Goal: Task Accomplishment & Management: Complete application form

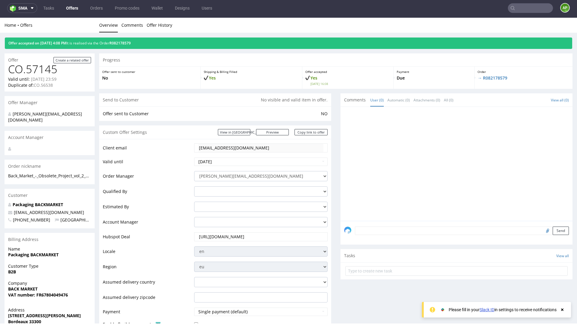
click at [70, 6] on link "Offers" at bounding box center [72, 8] width 19 height 10
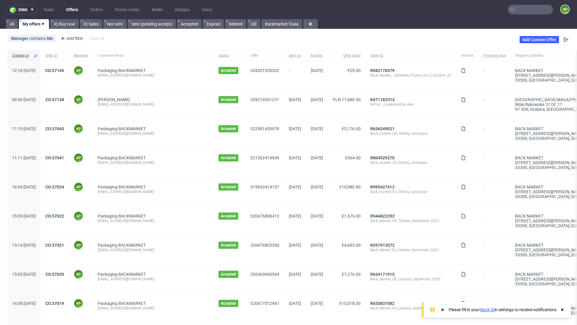
click at [563, 308] on icon at bounding box center [562, 310] width 5 height 5
click at [537, 39] on link "Add Custom Offer" at bounding box center [539, 39] width 39 height 7
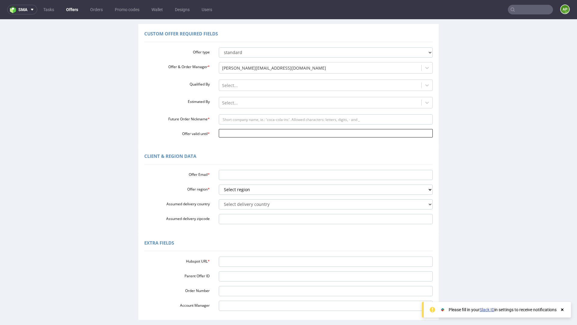
scroll to position [57, 0]
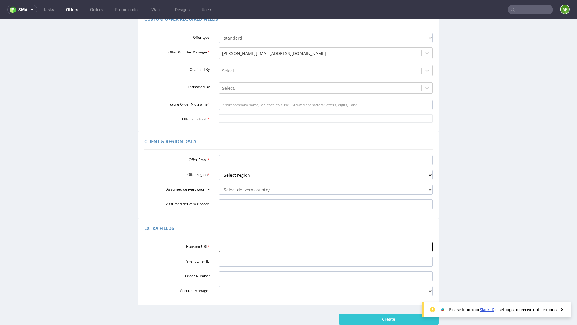
click at [230, 248] on input "Hubspot URL *" at bounding box center [326, 247] width 214 height 10
paste input "[URL][DOMAIN_NAME]"
type input "[URL][DOMAIN_NAME]"
click at [283, 104] on input "Future Order Nickname *" at bounding box center [326, 105] width 214 height 10
paste input "Back_Market_US_retail_store_marketing"
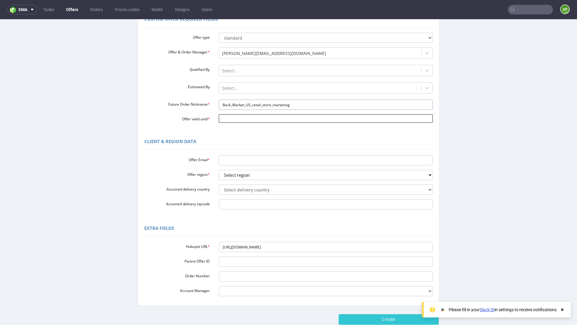
type input "Back_Market_US_retail_store_marketing"
click at [265, 120] on input "Offer valid until *" at bounding box center [326, 118] width 214 height 8
click at [269, 73] on td "10" at bounding box center [267, 73] width 9 height 9
type input "[DATE]"
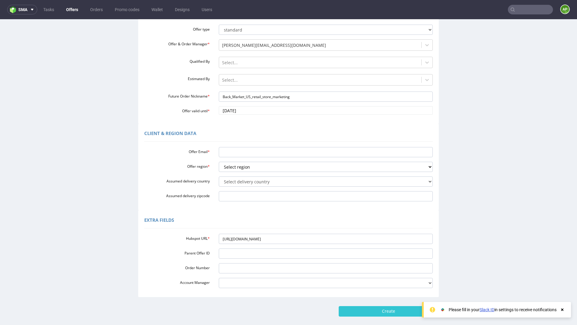
scroll to position [65, 0]
click at [233, 152] on input "Offer Email *" at bounding box center [326, 152] width 214 height 10
type input "[EMAIL_ADDRESS][DOMAIN_NAME]"
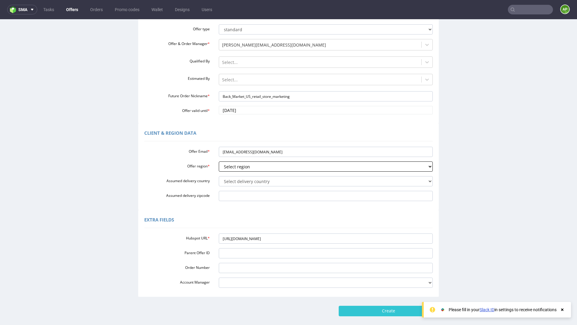
click at [275, 167] on select "Select region eu gb de pl cz fr it es" at bounding box center [326, 167] width 214 height 10
select select "eu"
click at [219, 162] on select "Select region eu gb de pl cz fr it es" at bounding box center [326, 167] width 214 height 10
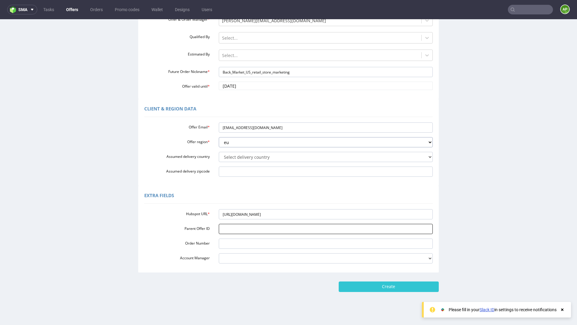
scroll to position [95, 0]
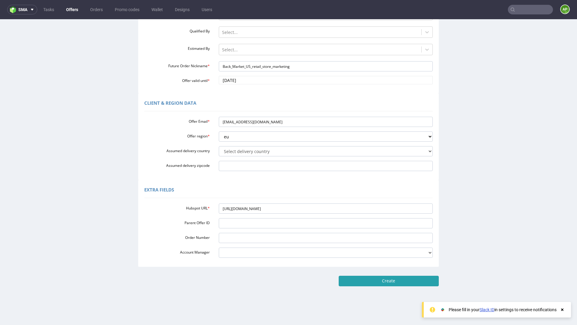
click at [355, 283] on input "Create" at bounding box center [389, 281] width 100 height 10
type input "Please wait..."
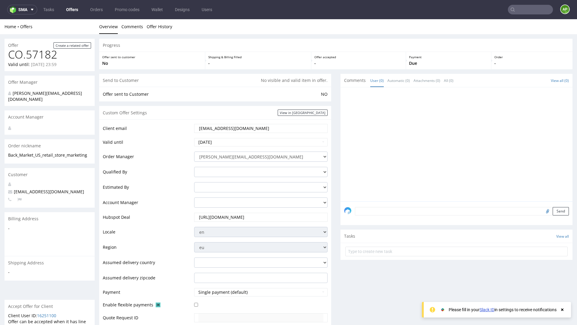
scroll to position [231, 0]
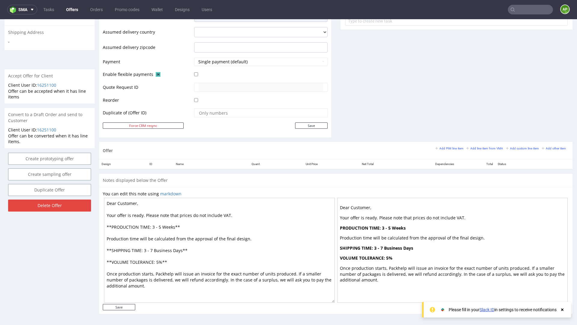
click at [248, 221] on textarea "Dear Customer, Your offer is ready. Please note that prices do not include VAT.…" at bounding box center [219, 250] width 231 height 105
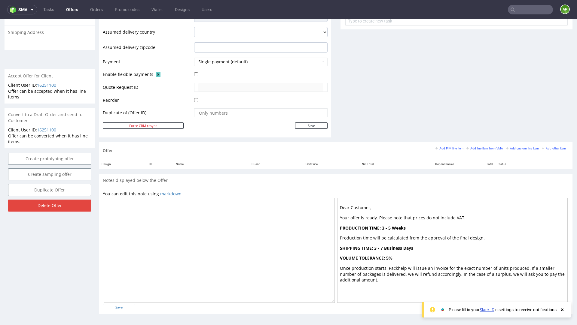
click at [117, 307] on input "Save" at bounding box center [119, 307] width 32 height 6
type input "In progress..."
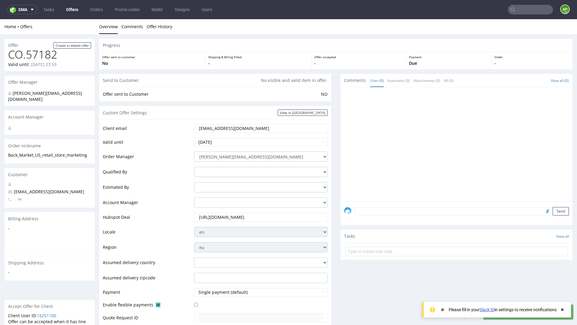
scroll to position [237, 0]
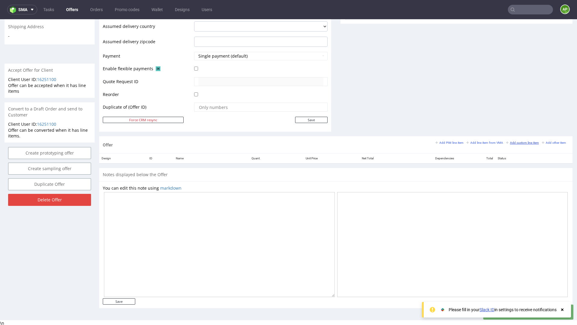
click at [511, 142] on small "Add custom line item" at bounding box center [522, 142] width 33 height 3
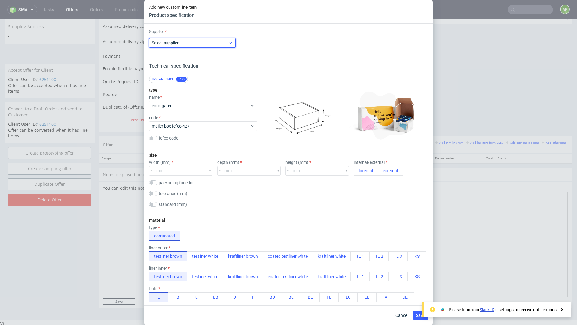
click at [203, 44] on span "Select supplier" at bounding box center [190, 43] width 77 height 6
type input "marex"
click at [177, 53] on div "Marex" at bounding box center [192, 56] width 82 height 11
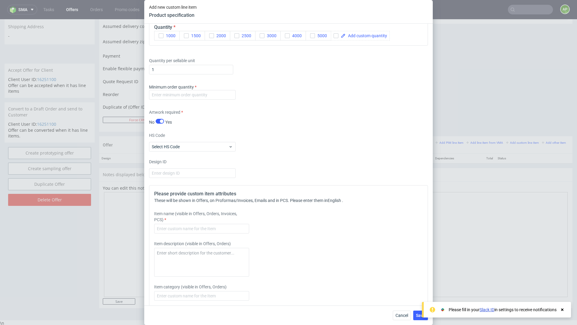
scroll to position [736, 0]
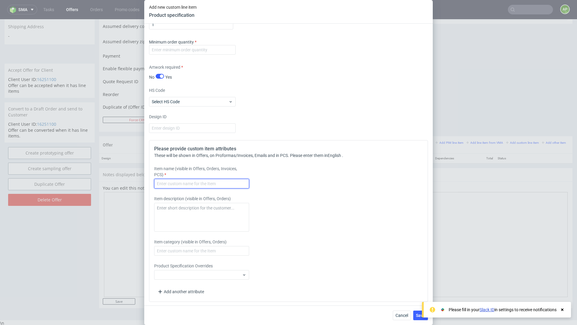
click at [184, 182] on input "text" at bounding box center [201, 184] width 95 height 10
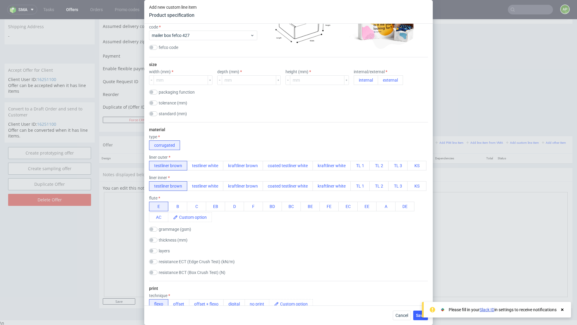
scroll to position [0, 0]
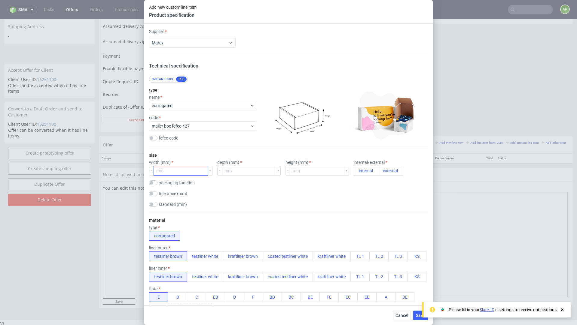
type input "Tablet Box (US retail store)"
click at [183, 170] on input "number" at bounding box center [181, 171] width 54 height 10
paste input "33423965"
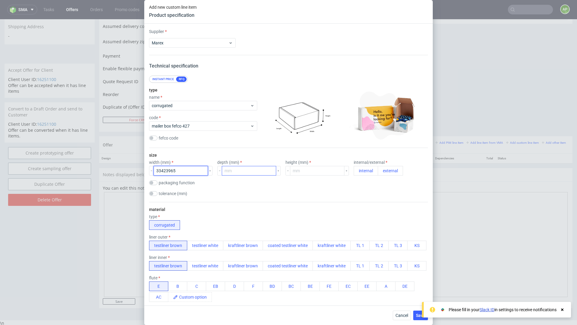
drag, startPoint x: 163, startPoint y: 171, endPoint x: 218, endPoint y: 170, distance: 55.0
click at [219, 170] on div "width (mm) 33423965 depth (mm) height (mm) internal/external internal external" at bounding box center [288, 168] width 279 height 16
type input "334"
click at [233, 169] on input "number" at bounding box center [249, 171] width 54 height 10
paste input "23965"
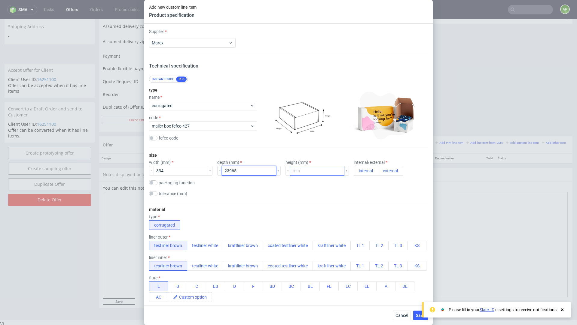
drag, startPoint x: 225, startPoint y: 170, endPoint x: 285, endPoint y: 170, distance: 59.5
click at [284, 170] on div "width (mm) 334 depth (mm) 23965 height (mm) internal/external internal external" at bounding box center [288, 168] width 279 height 16
type input "239"
click at [308, 170] on input "number" at bounding box center [317, 171] width 54 height 10
paste input "65"
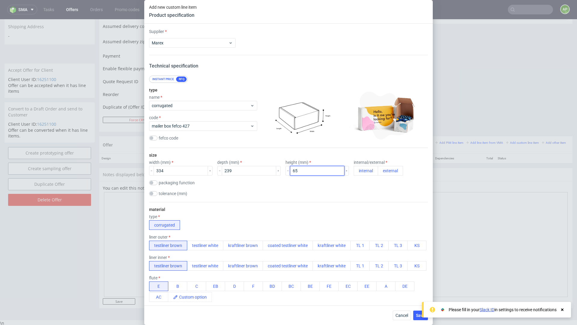
type input "65"
click at [378, 169] on button "external" at bounding box center [390, 171] width 25 height 10
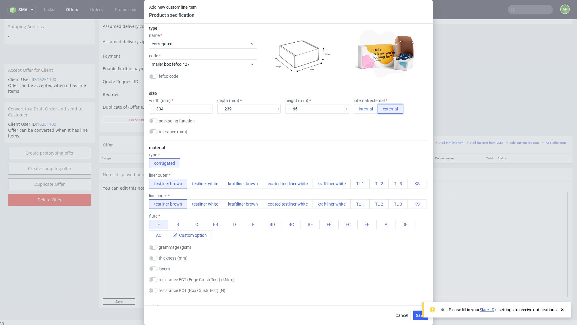
scroll to position [63, 0]
click at [230, 181] on button "kraftliner brown" at bounding box center [243, 184] width 40 height 10
click at [174, 221] on button "B" at bounding box center [177, 224] width 19 height 10
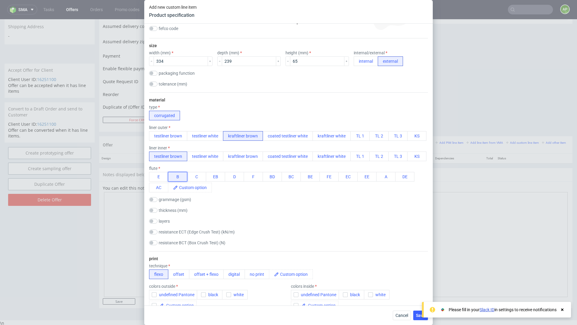
scroll to position [110, 0]
click at [154, 201] on input "checkbox" at bounding box center [153, 199] width 8 height 5
checkbox input "true"
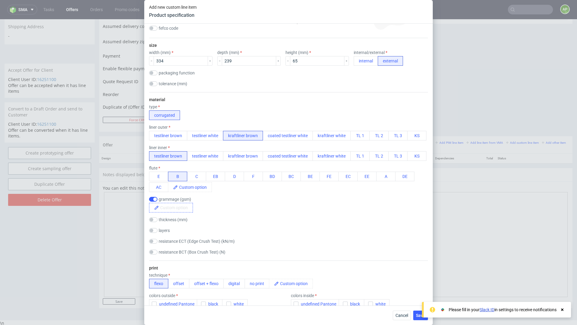
click at [169, 206] on span at bounding box center [176, 207] width 34 height 9
click at [230, 220] on div "thickness (mm)" at bounding box center [288, 221] width 279 height 6
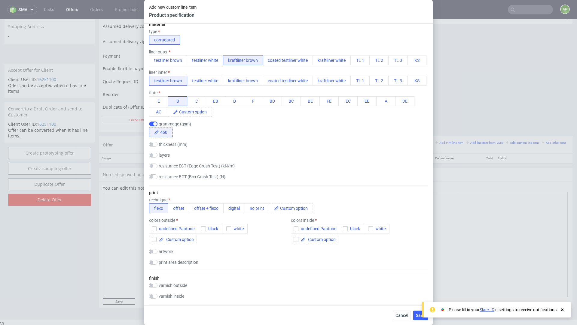
scroll to position [188, 0]
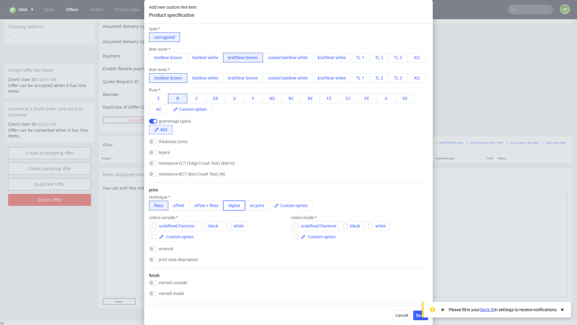
click at [240, 205] on button "digital" at bounding box center [234, 206] width 22 height 10
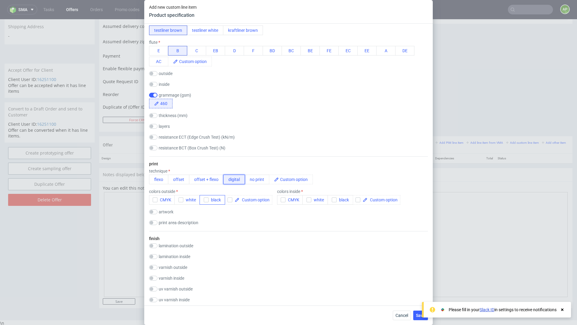
scroll to position [237, 0]
click at [153, 197] on icon "button" at bounding box center [155, 199] width 4 height 4
click at [282, 189] on input "checkbox" at bounding box center [281, 190] width 8 height 5
checkbox input "true"
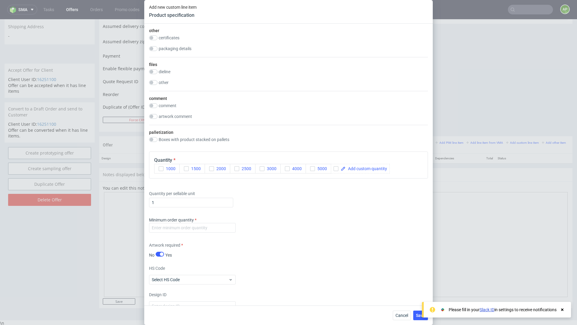
scroll to position [677, 0]
click at [368, 164] on span at bounding box center [366, 166] width 41 height 4
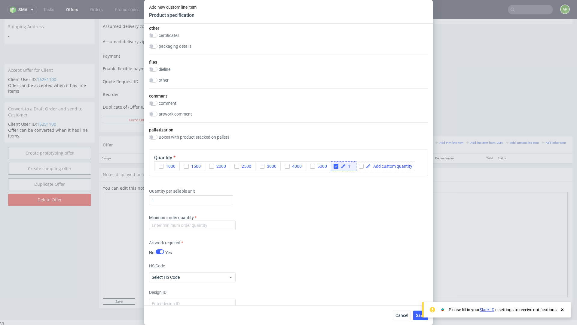
checkbox input "true"
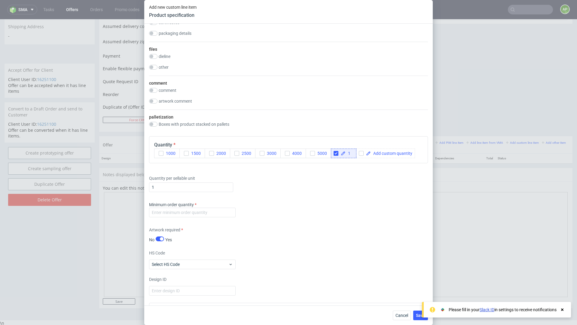
scroll to position [693, 0]
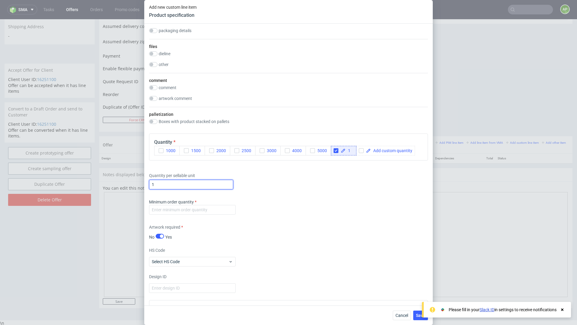
click at [185, 183] on input "1" at bounding box center [191, 185] width 84 height 10
type input "300"
click at [178, 206] on input "number" at bounding box center [192, 210] width 87 height 10
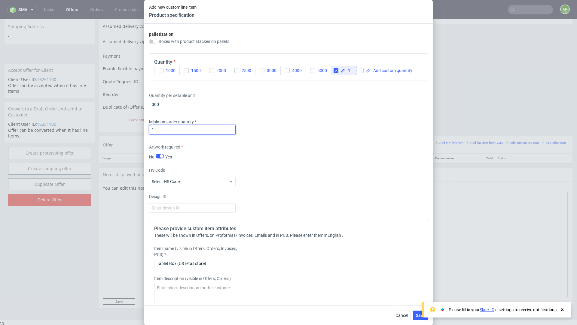
scroll to position [853, 0]
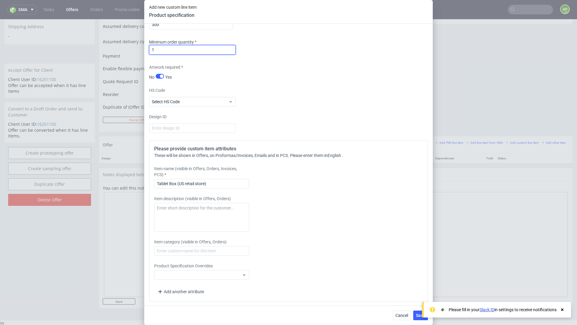
type input "1"
click at [563, 308] on icon at bounding box center [562, 310] width 5 height 5
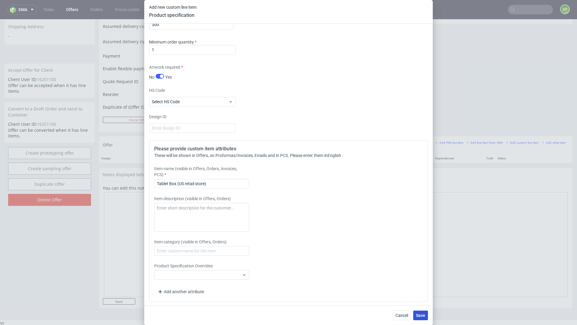
click at [419, 315] on span "Save" at bounding box center [420, 316] width 9 height 4
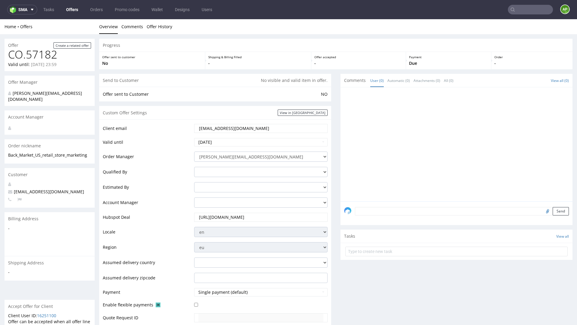
scroll to position [250, 0]
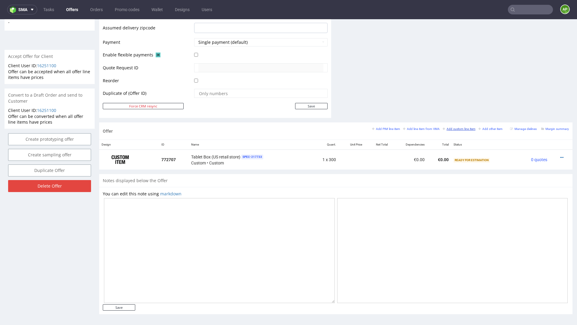
click at [459, 129] on small "Add custom line item" at bounding box center [459, 128] width 33 height 3
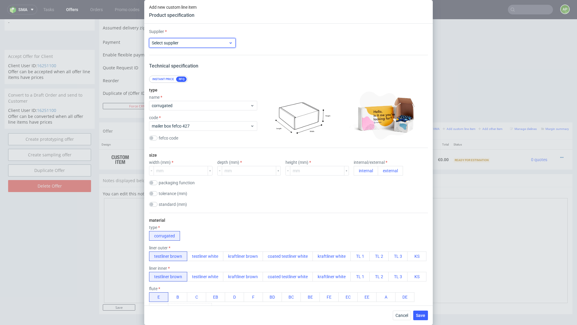
click at [185, 45] on span "Select supplier" at bounding box center [190, 43] width 77 height 6
type input "mare"
click at [188, 53] on div "Marex" at bounding box center [192, 56] width 82 height 11
click at [178, 171] on input "number" at bounding box center [181, 171] width 54 height 10
paste input "20110846"
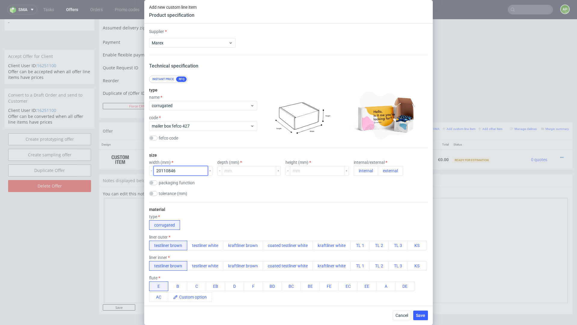
drag, startPoint x: 163, startPoint y: 170, endPoint x: 193, endPoint y: 168, distance: 29.8
click at [193, 169] on input "20110846" at bounding box center [181, 171] width 54 height 10
type input "201"
click at [226, 166] on div "depth (mm)" at bounding box center [248, 168] width 63 height 16
click at [227, 169] on input "number" at bounding box center [249, 171] width 54 height 10
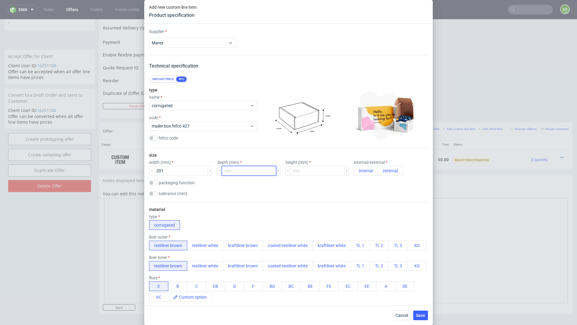
paste input "10846"
drag, startPoint x: 226, startPoint y: 171, endPoint x: 255, endPoint y: 171, distance: 28.2
click at [255, 171] on input "10846" at bounding box center [249, 171] width 54 height 10
type input "108"
click at [297, 169] on input "number" at bounding box center [317, 171] width 54 height 10
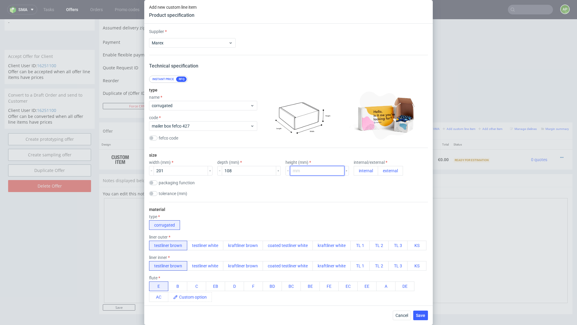
paste input "46"
type input "46"
click at [378, 171] on button "external" at bounding box center [390, 171] width 25 height 10
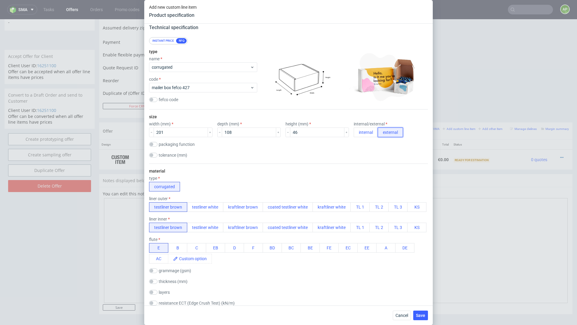
scroll to position [40, 0]
click at [240, 210] on button "kraftliner brown" at bounding box center [243, 206] width 40 height 10
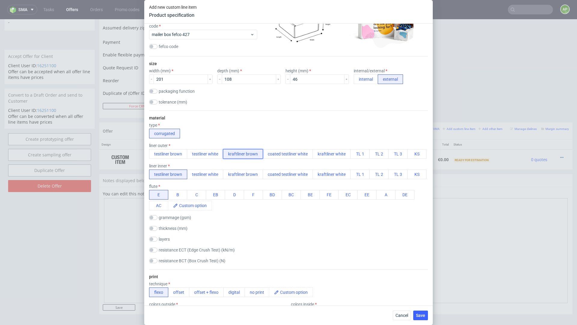
scroll to position [94, 0]
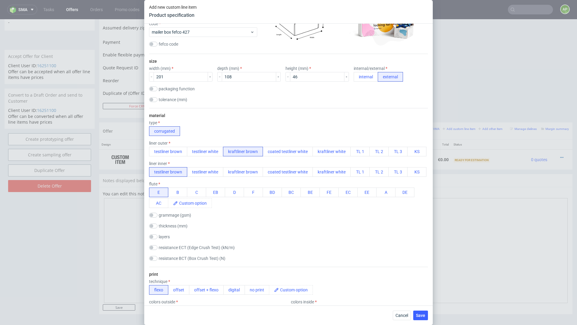
click at [172, 216] on label "grammage (gsm)" at bounding box center [175, 215] width 32 height 5
checkbox input "true"
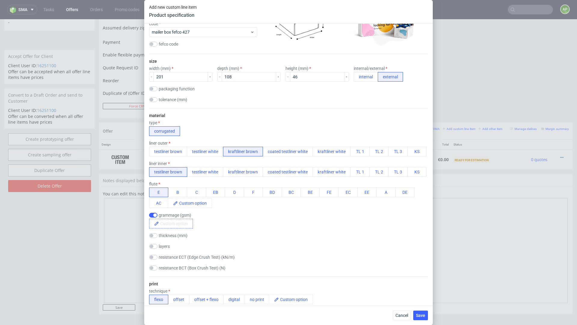
click at [171, 226] on span at bounding box center [176, 223] width 34 height 9
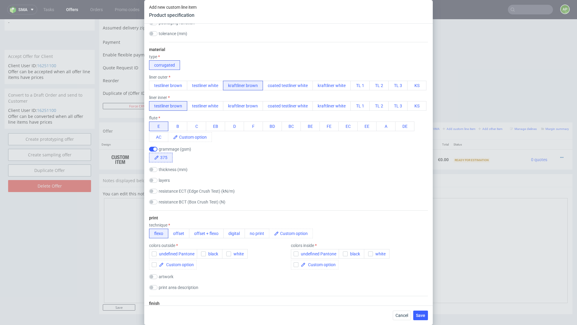
scroll to position [170, 0]
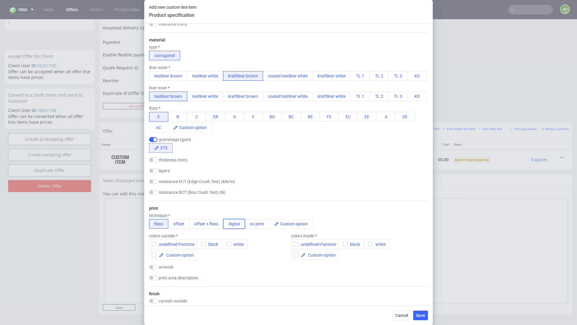
click at [235, 227] on button "digital" at bounding box center [234, 224] width 22 height 10
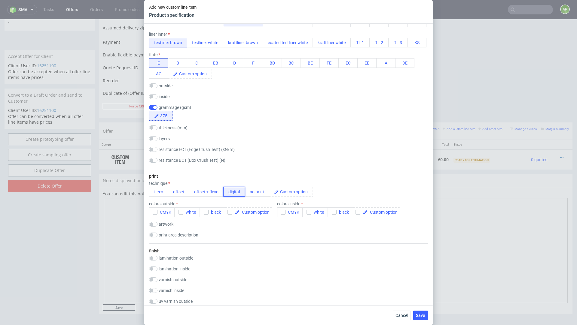
scroll to position [230, 0]
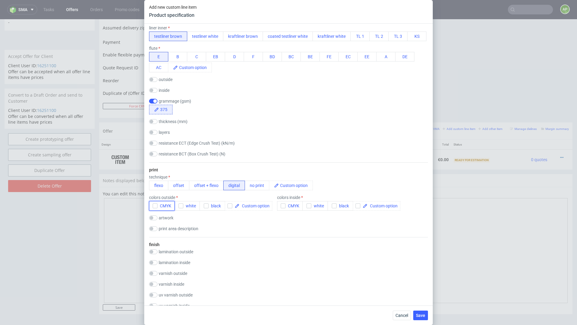
click at [155, 205] on icon "button" at bounding box center [155, 206] width 4 height 4
click at [279, 196] on input "checkbox" at bounding box center [281, 197] width 8 height 5
checkbox input "true"
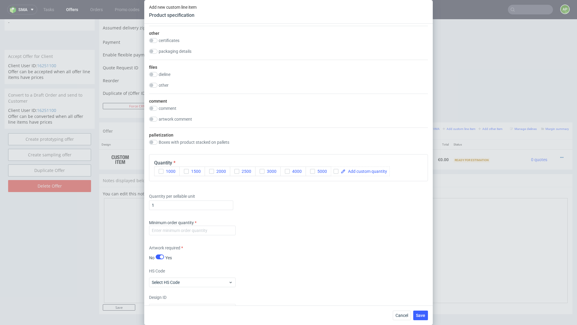
scroll to position [678, 0]
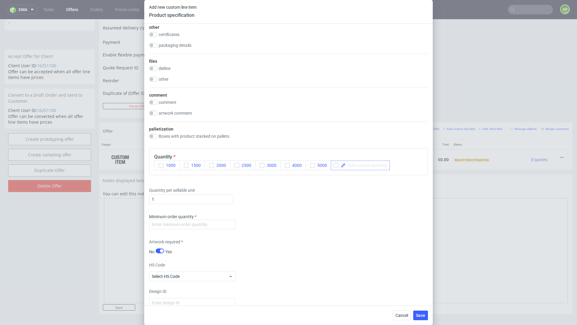
click at [357, 166] on span at bounding box center [366, 165] width 41 height 4
checkbox input "true"
click at [223, 196] on input "1" at bounding box center [191, 200] width 84 height 10
type input "700"
click at [196, 221] on input "number" at bounding box center [192, 225] width 87 height 10
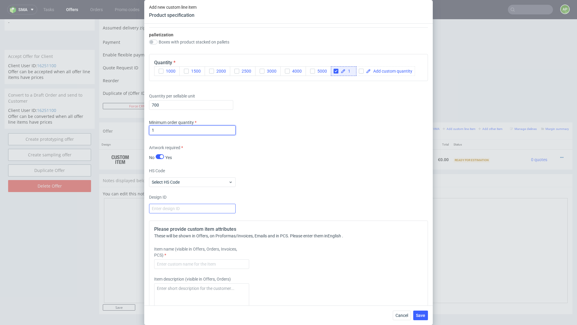
scroll to position [816, 0]
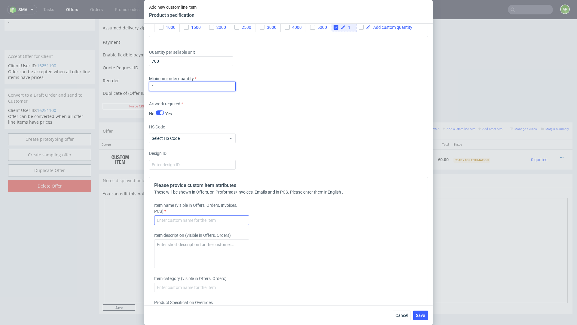
type input "1"
click at [191, 220] on input "text" at bounding box center [201, 221] width 95 height 10
type input "L"
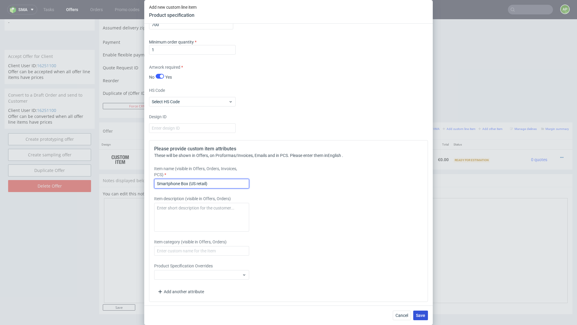
type input "Smartphone Box (US retail)"
click at [420, 314] on span "Save" at bounding box center [420, 316] width 9 height 4
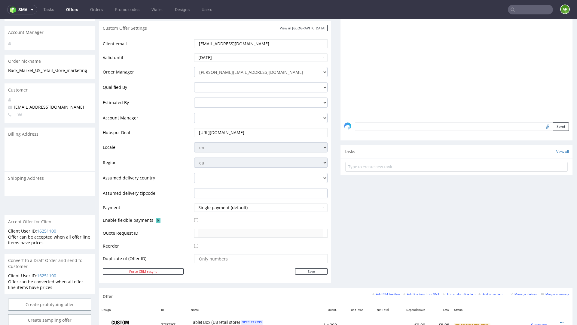
scroll to position [270, 0]
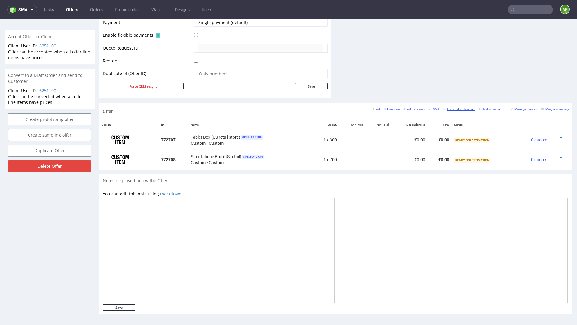
click at [461, 108] on small "Add custom line item" at bounding box center [459, 109] width 33 height 3
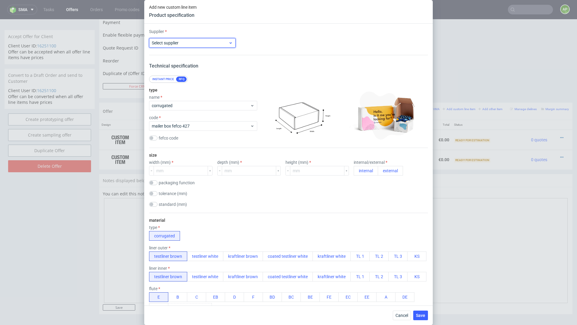
click at [182, 41] on span "Select supplier" at bounding box center [190, 43] width 77 height 6
type input "marex"
click at [175, 172] on input "number" at bounding box center [181, 171] width 54 height 10
paste input "42830989"
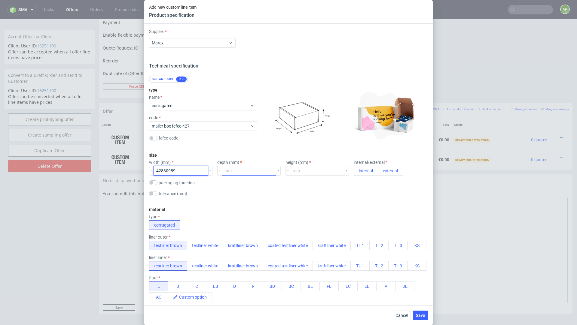
drag, startPoint x: 163, startPoint y: 170, endPoint x: 229, endPoint y: 170, distance: 66.1
click at [229, 170] on div "width (mm) 42830989 depth (mm) height (mm) internal/external internal external" at bounding box center [288, 168] width 279 height 16
type input "428"
click at [223, 173] on input "number" at bounding box center [249, 171] width 54 height 10
paste input "30989"
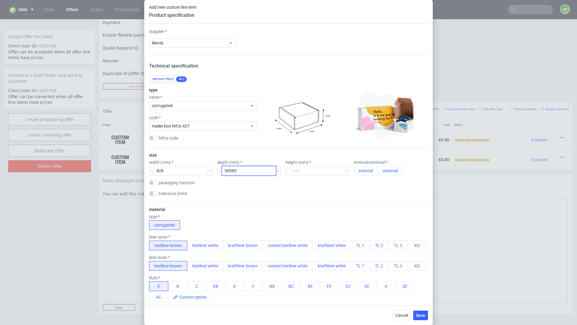
drag, startPoint x: 224, startPoint y: 169, endPoint x: 240, endPoint y: 170, distance: 15.6
click at [240, 170] on input "30989" at bounding box center [249, 171] width 54 height 10
drag, startPoint x: 226, startPoint y: 170, endPoint x: 261, endPoint y: 169, distance: 34.9
click at [260, 170] on input "30989" at bounding box center [249, 171] width 54 height 10
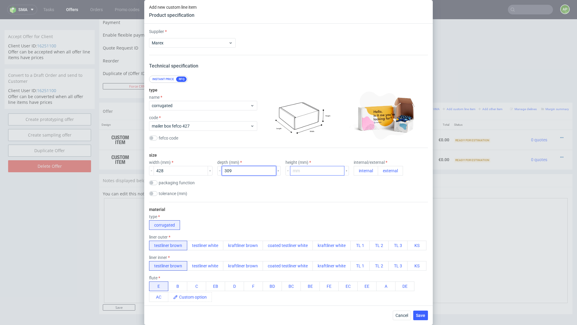
type input "309"
click at [292, 171] on input "number" at bounding box center [317, 171] width 54 height 10
paste input "89"
type input "89"
click at [378, 172] on button "external" at bounding box center [390, 171] width 25 height 10
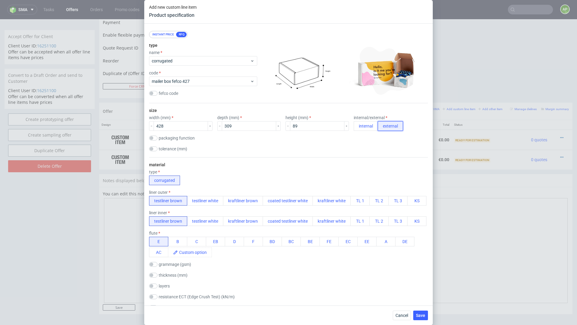
scroll to position [45, 0]
click at [249, 205] on button "kraftliner brown" at bounding box center [243, 201] width 40 height 10
click at [179, 242] on button "B" at bounding box center [177, 242] width 19 height 10
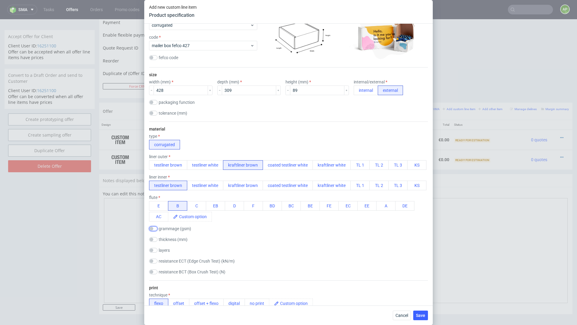
click at [154, 230] on input "checkbox" at bounding box center [153, 229] width 8 height 5
checkbox input "true"
click at [169, 235] on span at bounding box center [176, 237] width 34 height 9
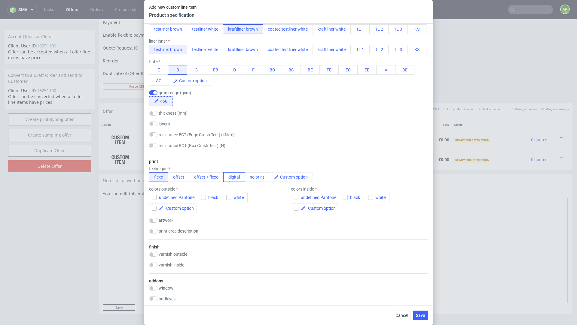
scroll to position [217, 0]
click at [238, 178] on button "digital" at bounding box center [234, 177] width 22 height 10
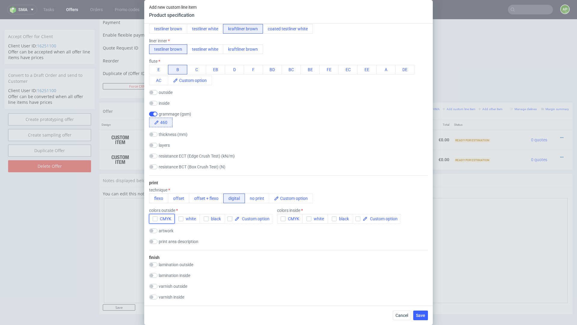
click at [156, 219] on icon "button" at bounding box center [155, 219] width 4 height 4
click at [277, 210] on input "checkbox" at bounding box center [281, 210] width 8 height 5
checkbox input "true"
click at [283, 225] on div "print technique flexo offset offset + flexo digital no print colors outside CMY…" at bounding box center [288, 212] width 279 height 75
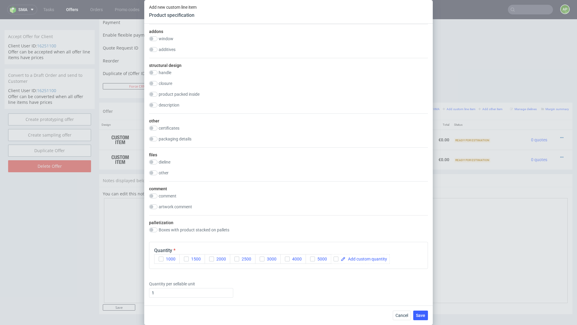
scroll to position [584, 0]
click at [359, 259] on span at bounding box center [366, 259] width 41 height 4
checkbox input "true"
click at [196, 289] on input "1" at bounding box center [191, 293] width 84 height 10
type input "300"
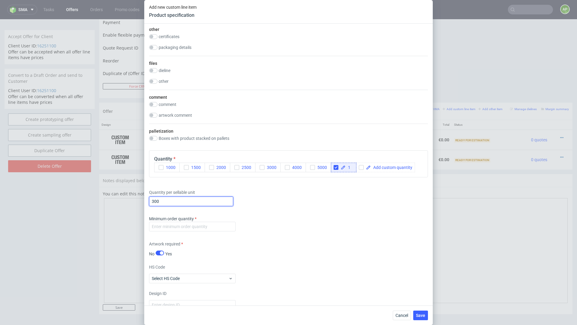
scroll to position [679, 0]
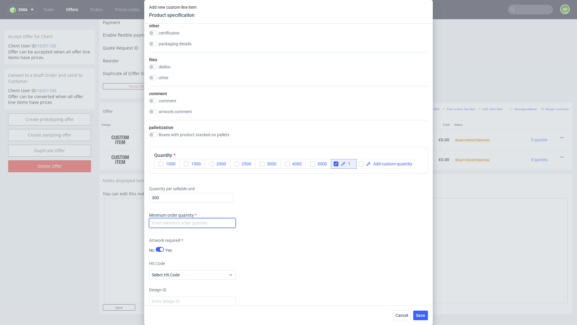
click at [174, 222] on input "number" at bounding box center [192, 223] width 87 height 10
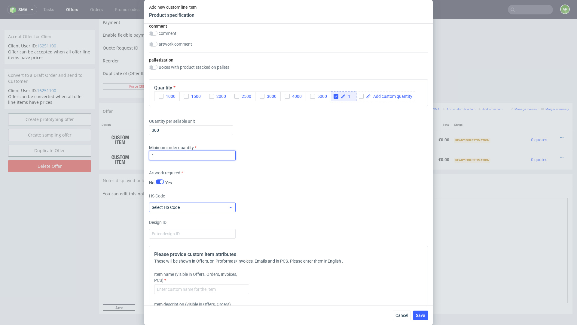
scroll to position [751, 0]
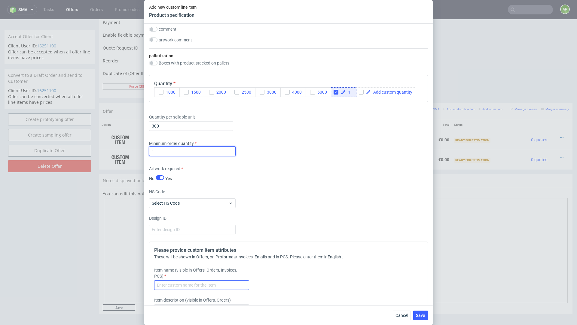
type input "1"
click at [205, 281] on input "text" at bounding box center [201, 286] width 95 height 10
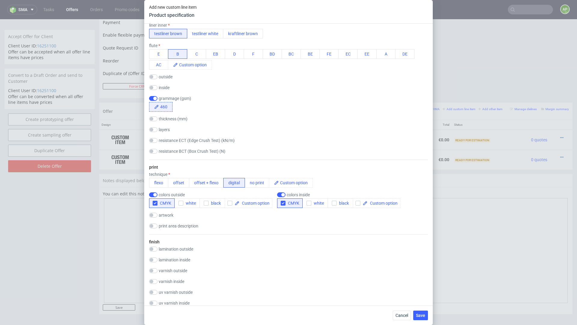
scroll to position [0, 0]
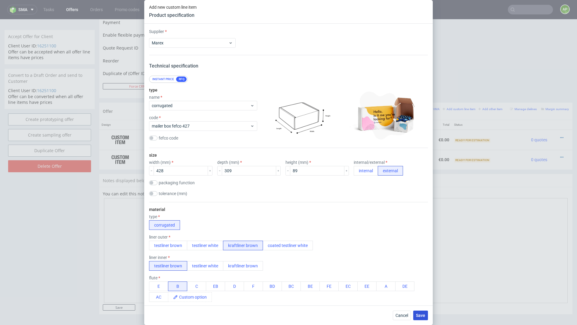
type input "Laptop Box (US retail)"
click at [424, 314] on span "Save" at bounding box center [420, 316] width 9 height 4
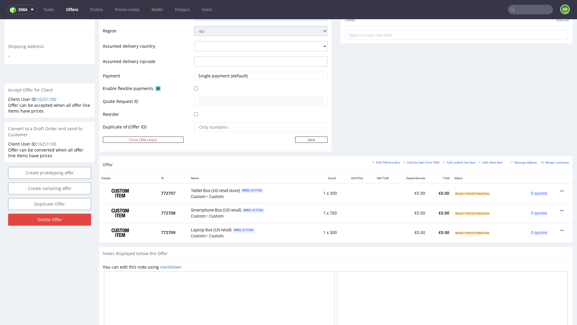
scroll to position [290, 0]
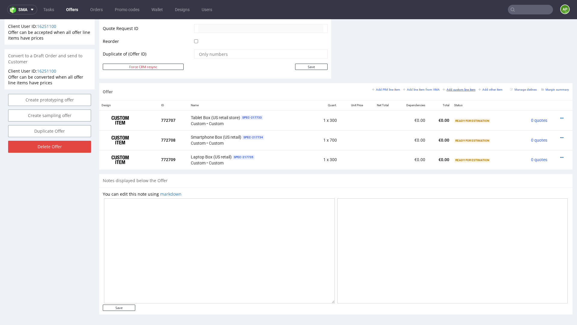
click at [454, 88] on small "Add custom line item" at bounding box center [459, 89] width 33 height 3
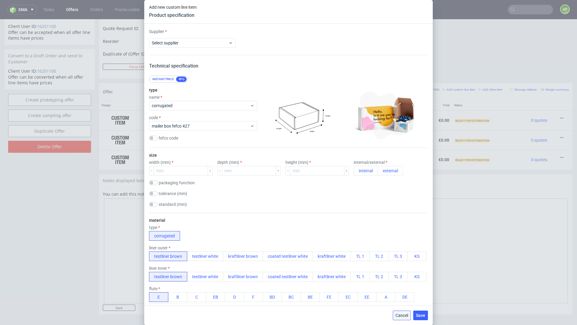
click at [404, 318] on button "Cancel" at bounding box center [402, 316] width 18 height 10
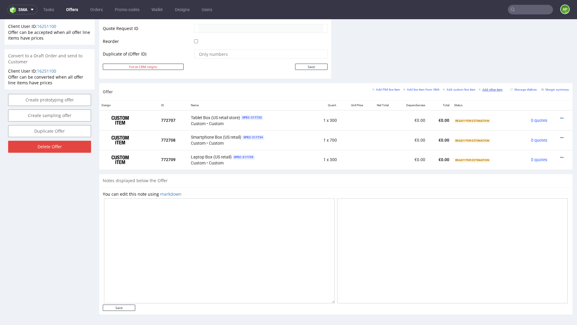
click at [479, 88] on small "Add other item" at bounding box center [490, 89] width 24 height 3
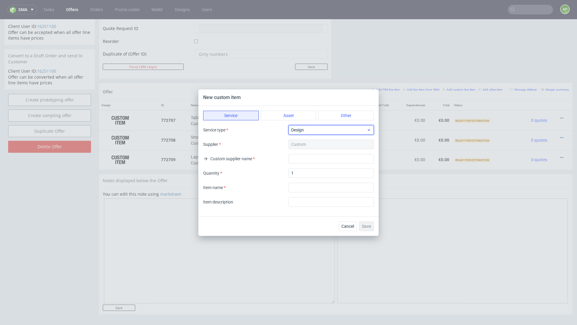
click at [327, 130] on span "Design" at bounding box center [328, 130] width 75 height 6
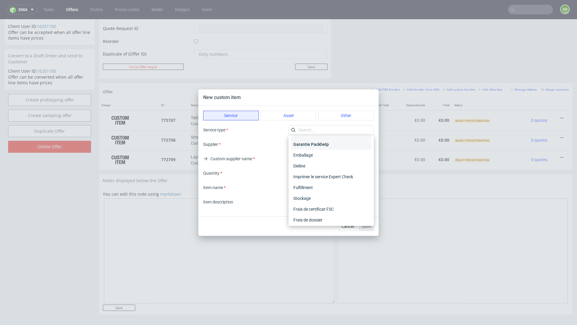
scroll to position [12, 0]
click at [344, 118] on button "Other" at bounding box center [346, 116] width 56 height 10
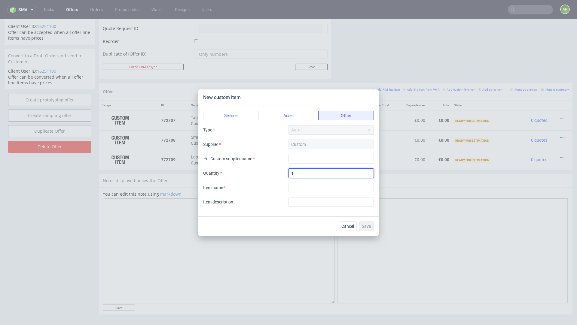
drag, startPoint x: 318, startPoint y: 174, endPoint x: 275, endPoint y: 172, distance: 42.8
click at [275, 172] on div "Quantity 1" at bounding box center [288, 174] width 171 height 10
click at [295, 160] on input "text" at bounding box center [330, 159] width 85 height 10
type input "Marex"
click at [296, 172] on input "1" at bounding box center [330, 174] width 85 height 10
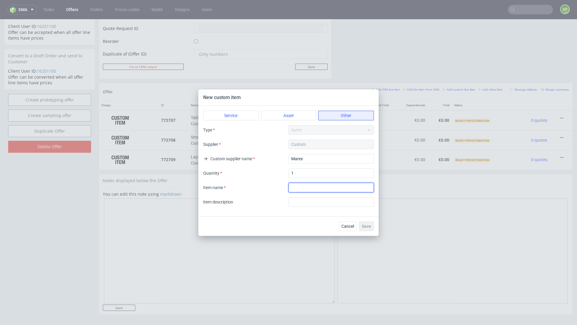
click at [298, 188] on input "textarea" at bounding box center [330, 188] width 85 height 10
type input "Tablet Box (US retail) tooling"
click at [366, 227] on span "Save" at bounding box center [366, 226] width 9 height 4
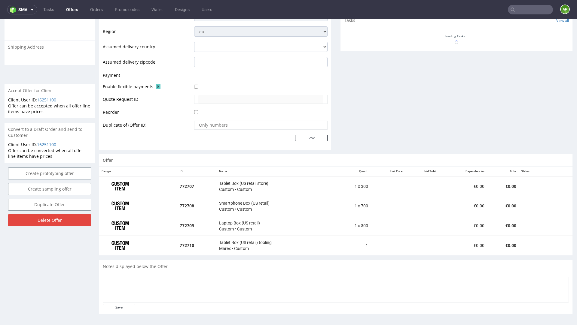
scroll to position [310, 0]
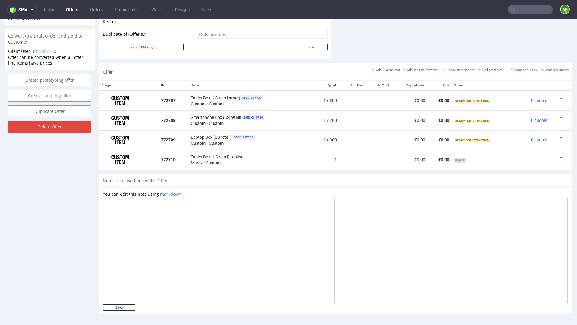
click at [490, 70] on small "Add other item" at bounding box center [490, 69] width 24 height 3
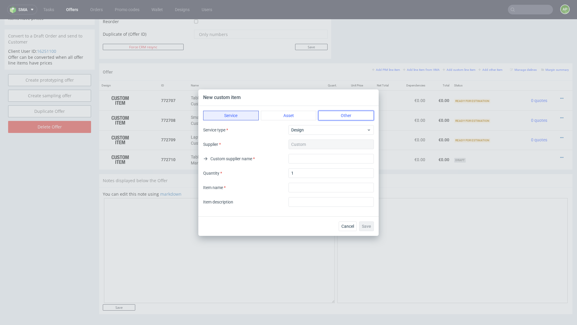
click at [341, 113] on button "Other" at bounding box center [346, 116] width 56 height 10
click at [302, 157] on input "text" at bounding box center [330, 159] width 85 height 10
type input "Marex"
click at [299, 185] on input "textarea" at bounding box center [330, 188] width 85 height 10
paste input "Tablet Box (US retail) tooling"
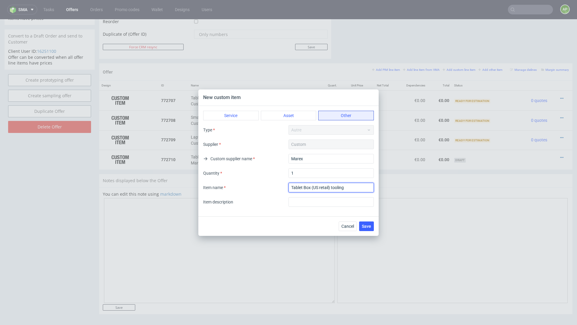
drag, startPoint x: 302, startPoint y: 188, endPoint x: 272, endPoint y: 187, distance: 30.7
click at [272, 187] on div "Item name" at bounding box center [288, 188] width 171 height 10
type input "Smartphone Box (US retail) tooling"
click at [365, 222] on button "Save" at bounding box center [366, 227] width 15 height 10
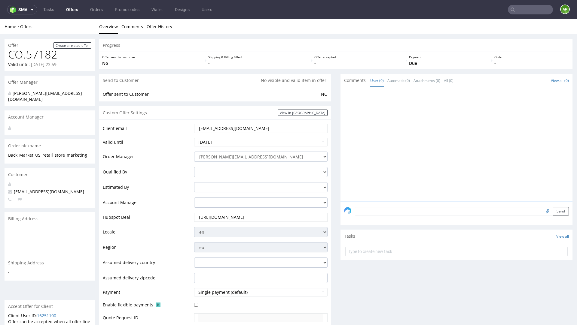
scroll to position [329, 0]
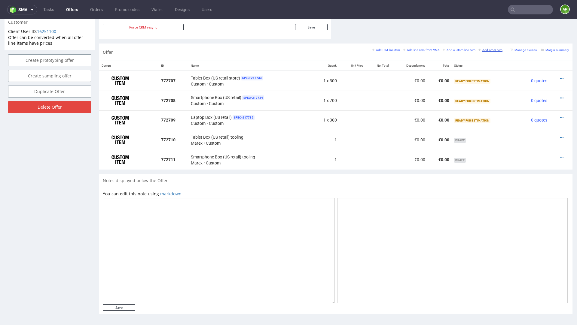
click at [490, 49] on small "Add other item" at bounding box center [490, 49] width 24 height 3
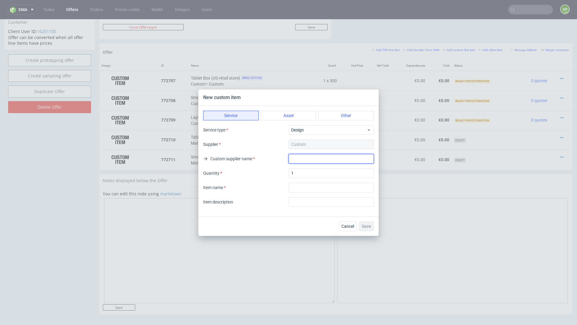
click at [311, 159] on input "text" at bounding box center [330, 159] width 85 height 10
type input "Marex"
click at [304, 188] on input "textarea" at bounding box center [330, 188] width 85 height 10
paste input "Tablet Box (US retail) tooling"
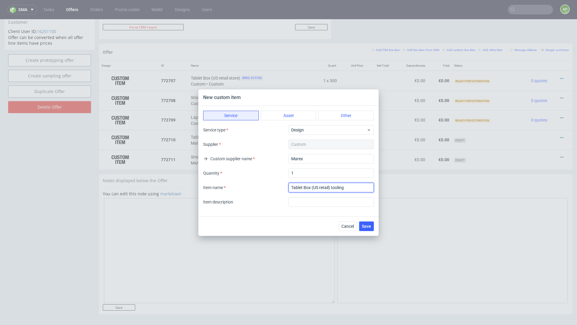
click at [299, 187] on input "textarea" at bounding box center [330, 188] width 85 height 10
type input "Smartphone Box (US retail) tooling"
click at [368, 227] on span "Save" at bounding box center [366, 226] width 9 height 4
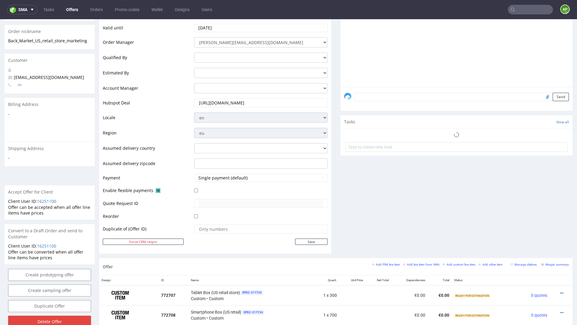
scroll to position [349, 0]
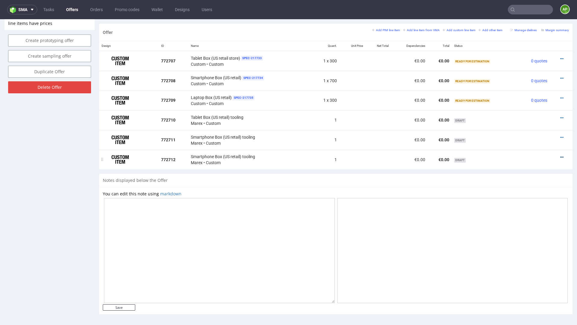
click at [560, 156] on icon at bounding box center [561, 157] width 3 height 4
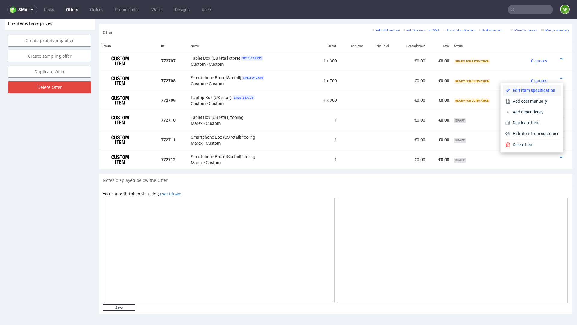
click at [541, 92] on span "Edit item specification" at bounding box center [534, 90] width 48 height 6
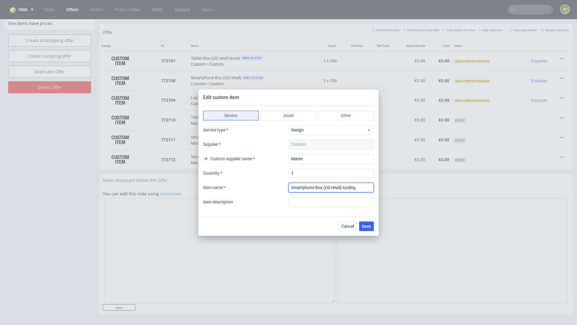
click at [297, 188] on input "textarea" at bounding box center [330, 188] width 85 height 10
type input "Laptop Box (US retail) tooling"
click at [365, 227] on span "Save" at bounding box center [366, 226] width 9 height 4
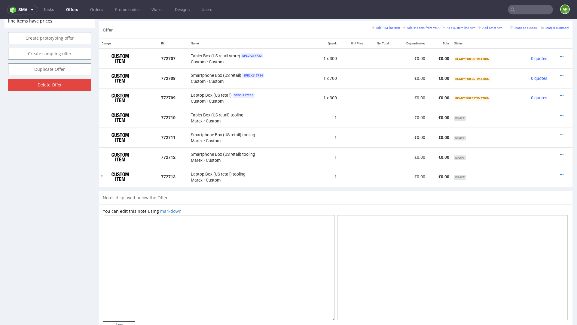
scroll to position [351, 0]
click at [560, 154] on icon at bounding box center [561, 155] width 3 height 4
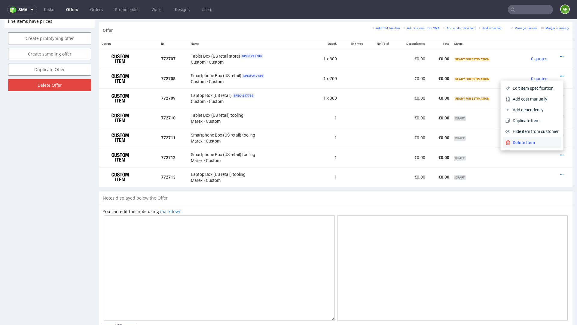
click at [510, 145] on span "Delete Item" at bounding box center [534, 143] width 48 height 6
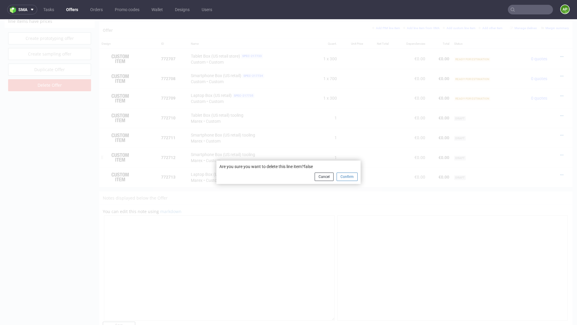
click at [345, 178] on button "Confirm" at bounding box center [347, 177] width 21 height 8
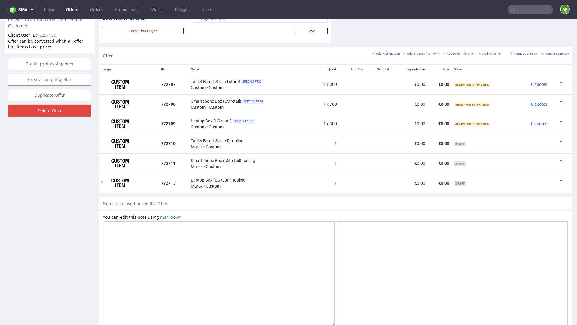
scroll to position [349, 0]
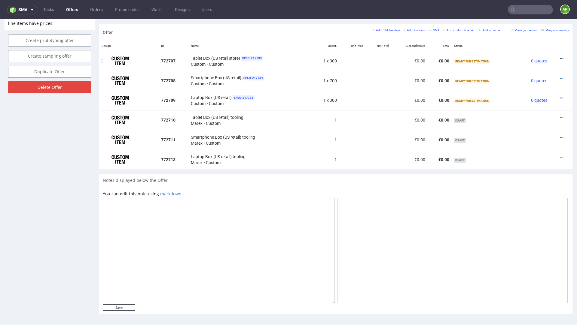
click at [553, 57] on div at bounding box center [559, 59] width 14 height 6
click at [560, 57] on icon at bounding box center [561, 59] width 3 height 4
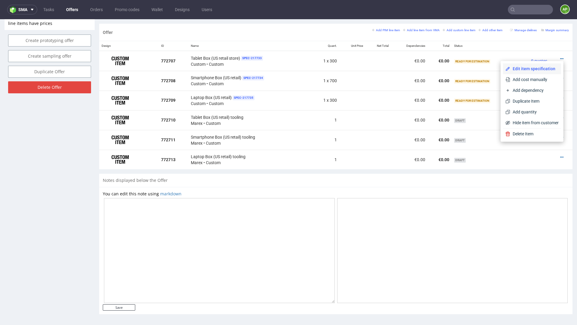
click at [541, 68] on span "Edit item specification" at bounding box center [534, 69] width 48 height 6
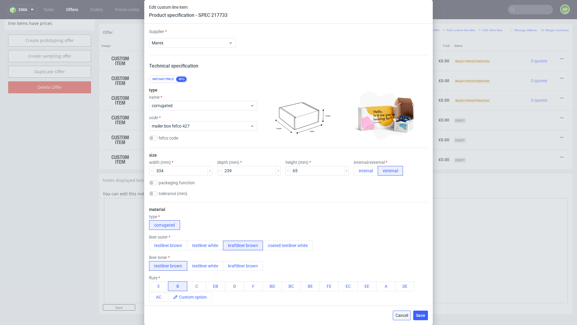
click at [396, 319] on button "Cancel" at bounding box center [402, 316] width 18 height 10
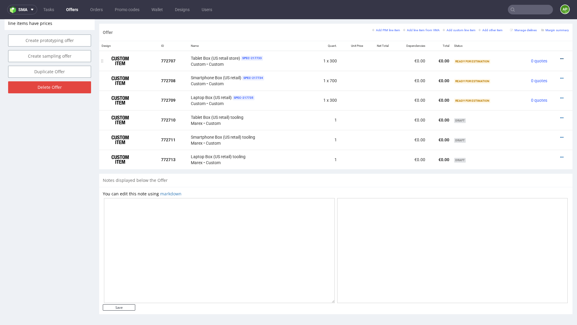
click at [560, 60] on icon at bounding box center [561, 59] width 3 height 4
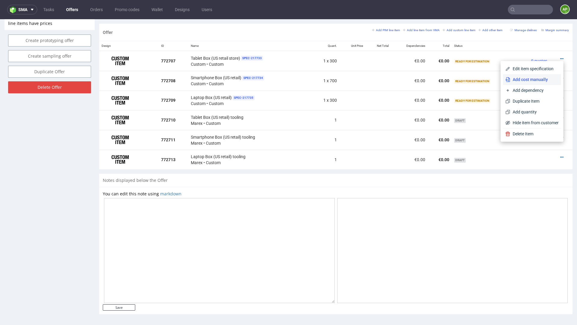
click at [538, 81] on span "Add cost manually" at bounding box center [534, 80] width 48 height 6
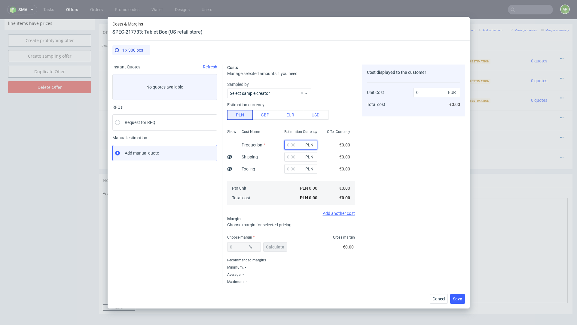
click at [296, 144] on input "text" at bounding box center [300, 145] width 33 height 10
click at [289, 114] on button "EUR" at bounding box center [291, 115] width 26 height 10
click at [295, 148] on input "text" at bounding box center [300, 145] width 33 height 10
paste input "686.98"
type input "686.98"
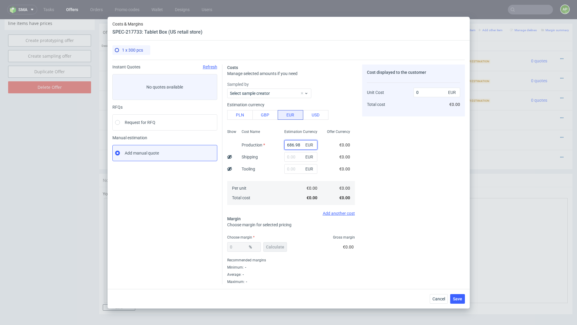
type input "686.98"
click at [238, 249] on div "0 %" at bounding box center [244, 248] width 34 height 10
click at [282, 249] on span "Calculate" at bounding box center [275, 247] width 18 height 4
type input "41.86"
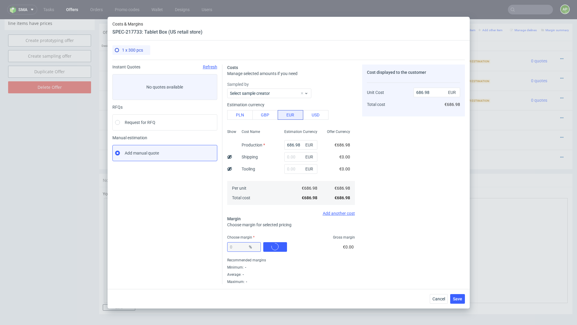
type input "1181.6"
click at [234, 246] on input "41.86" at bounding box center [244, 248] width 34 height 10
type input "50"
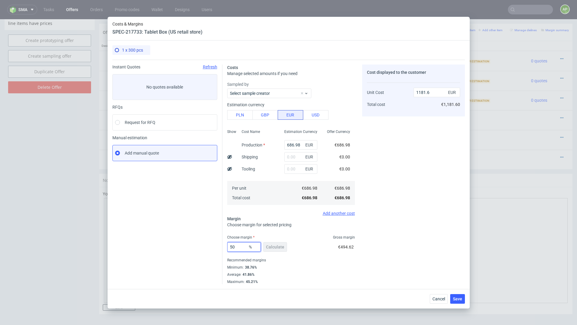
type input "1373.96"
click at [346, 261] on div "Recommended margins" at bounding box center [291, 260] width 128 height 7
click at [237, 245] on input "50" at bounding box center [244, 248] width 34 height 10
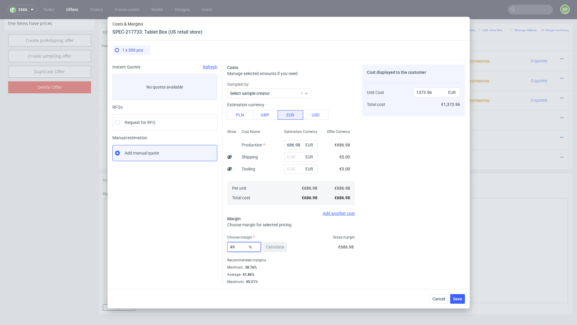
type input "49."
type input "1347.02"
type input "49.9"
type input "1371.22"
type input "49.99"
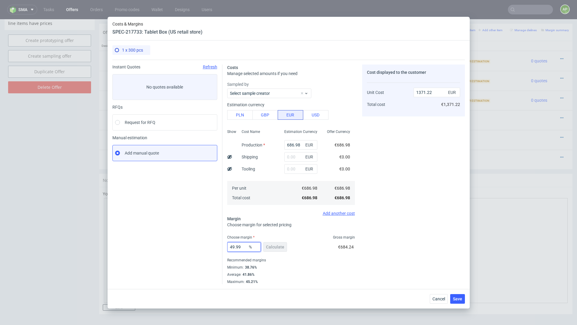
type input "1373.69"
click at [240, 248] on input "49.99" at bounding box center [244, 248] width 34 height 10
type input "0"
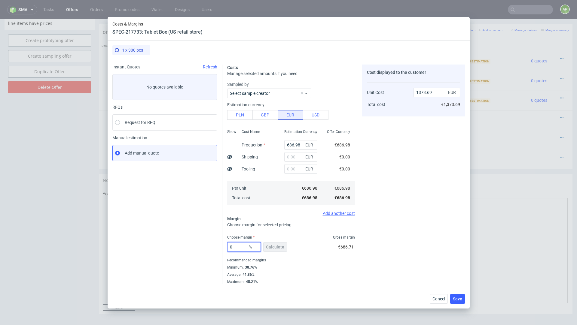
type input "686.98"
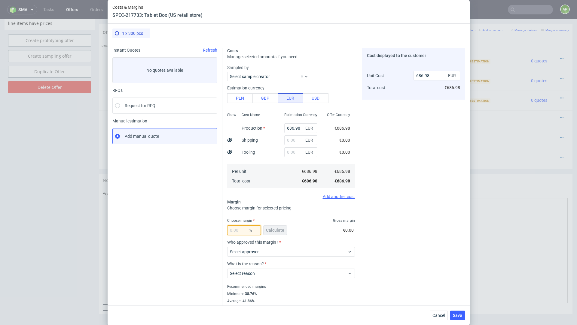
type input "5"
type input "723.14"
type input "50"
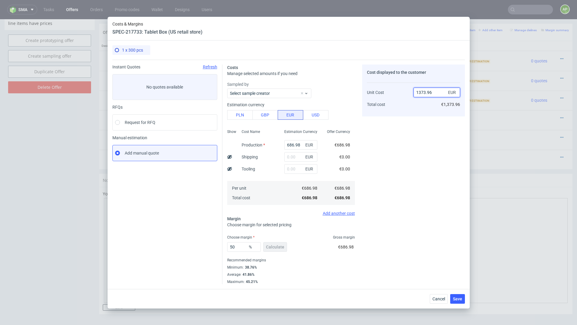
click at [438, 92] on input "1373.96" at bounding box center [437, 93] width 47 height 10
type input "1373.95"
type input "49.9996360857382"
type input "1373.95"
click at [438, 157] on div "Cost displayed to the customer Unit Cost Total cost 1373.95 EUR €1,373.95" at bounding box center [413, 175] width 103 height 220
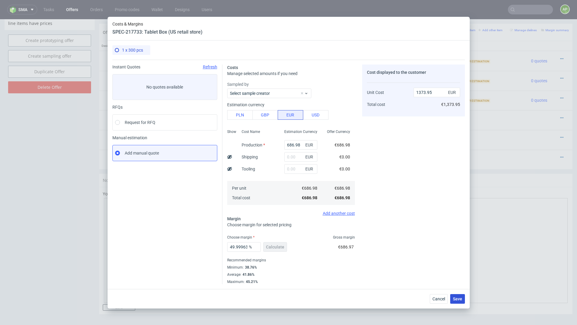
click at [461, 299] on span "Save" at bounding box center [457, 299] width 9 height 4
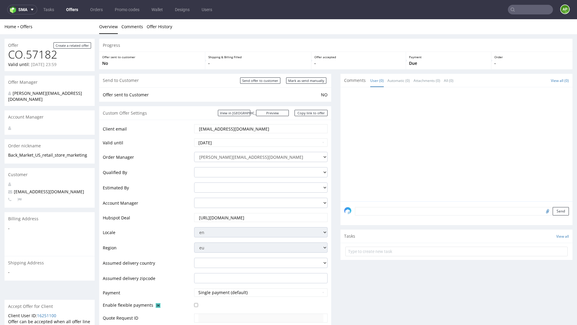
scroll to position [350, 0]
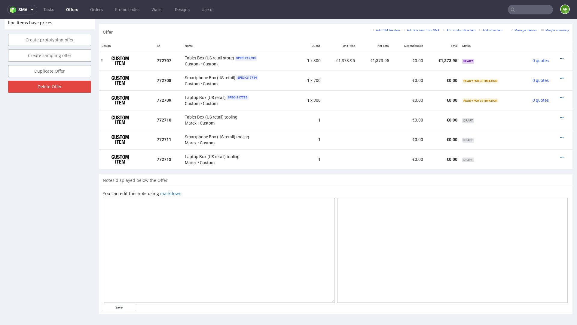
click at [560, 56] on icon at bounding box center [561, 58] width 3 height 4
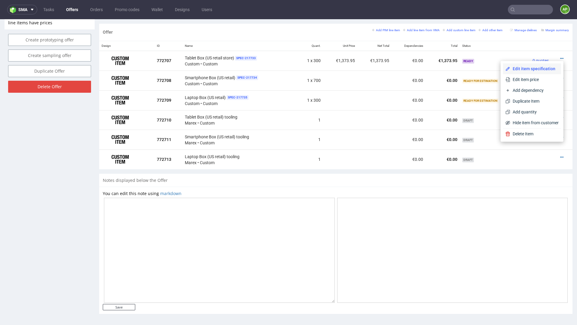
click at [545, 67] on span "Edit item specification" at bounding box center [534, 69] width 48 height 6
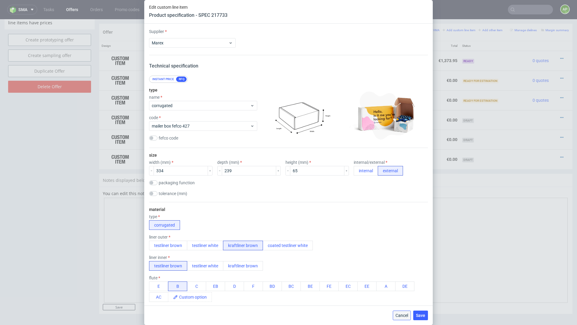
click at [404, 315] on span "Cancel" at bounding box center [401, 316] width 13 height 4
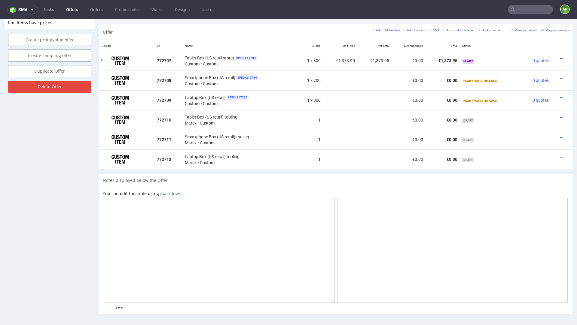
click at [560, 57] on icon at bounding box center [561, 58] width 3 height 4
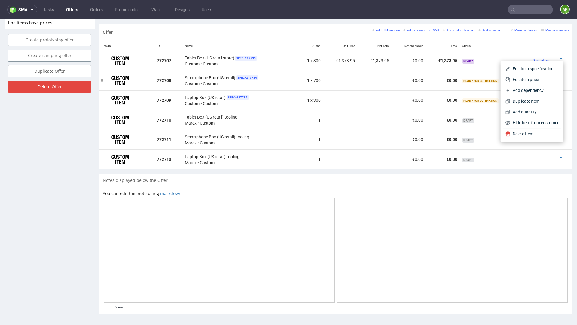
click at [546, 77] on span "Edit item price" at bounding box center [534, 80] width 48 height 6
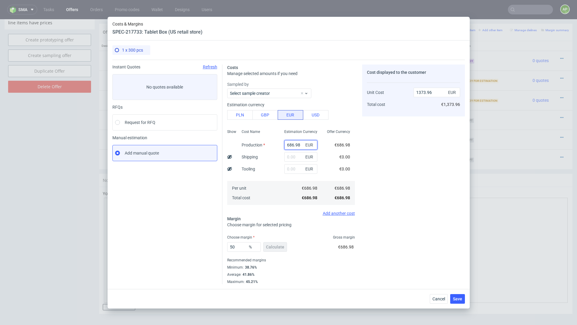
click at [296, 144] on input "686.98" at bounding box center [300, 145] width 33 height 10
paste input "517.67"
type input "517.67"
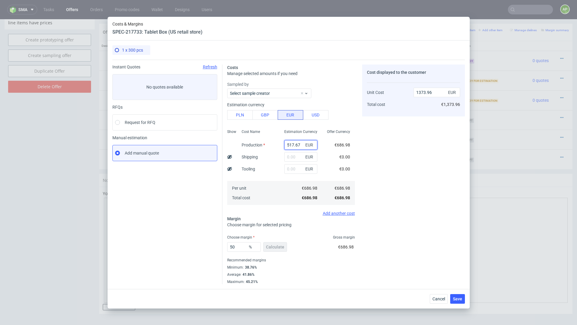
type input "1035.34"
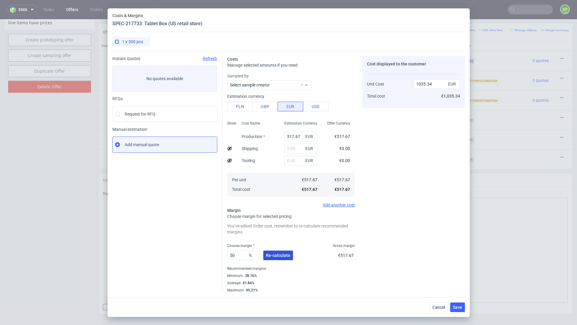
click at [286, 254] on span "Re-calculate" at bounding box center [278, 256] width 24 height 4
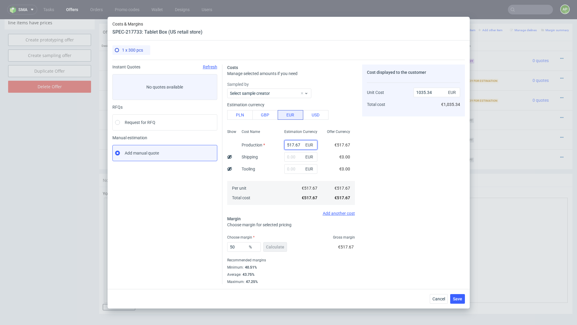
click at [294, 148] on input "517.67" at bounding box center [300, 145] width 33 height 10
paste input "44"
type input "517.6744"
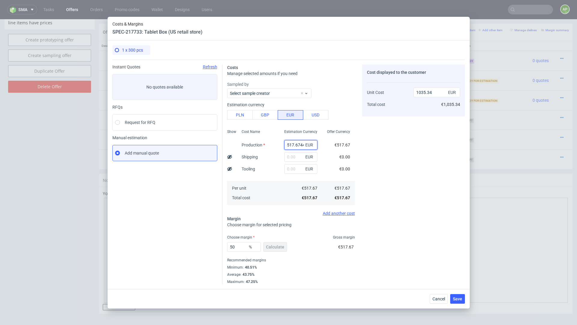
scroll to position [0, 1]
type input "1035.35"
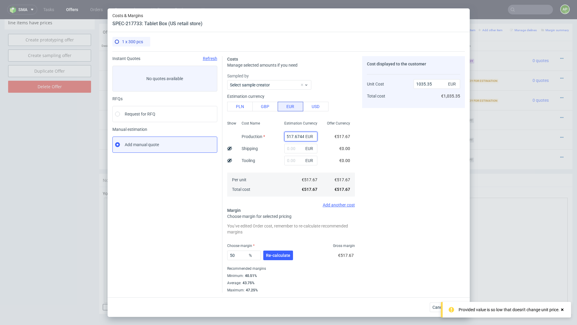
type input "517.6744"
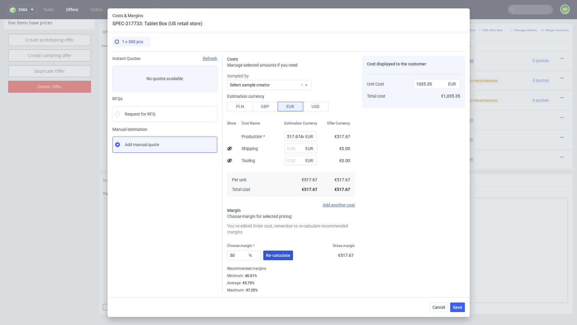
click at [267, 256] on span "Re-calculate" at bounding box center [278, 256] width 24 height 4
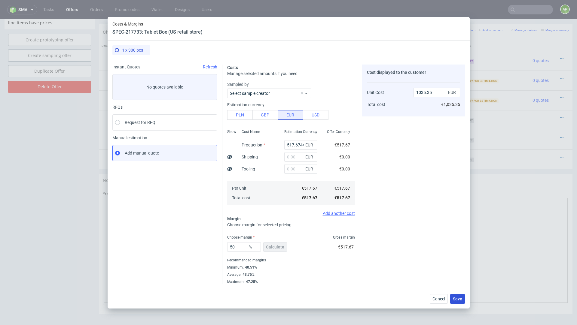
click at [456, 300] on span "Save" at bounding box center [457, 299] width 9 height 4
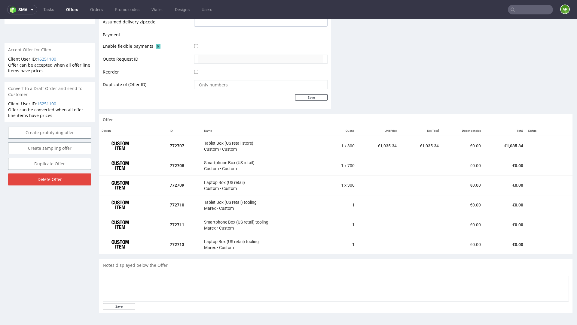
scroll to position [350, 0]
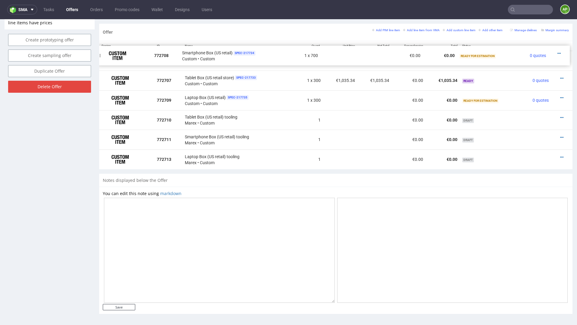
drag, startPoint x: 103, startPoint y: 79, endPoint x: 101, endPoint y: 54, distance: 25.1
click at [560, 77] on icon at bounding box center [561, 78] width 3 height 4
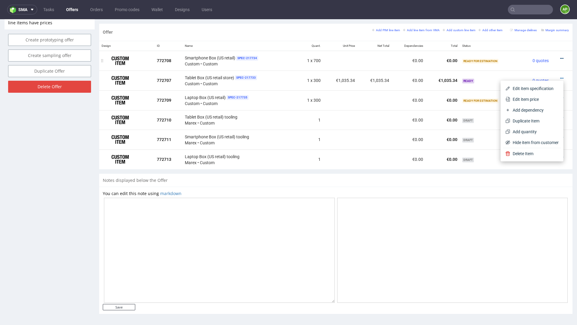
click at [560, 56] on icon at bounding box center [561, 58] width 3 height 4
click at [539, 67] on span "Edit item specification" at bounding box center [534, 69] width 48 height 6
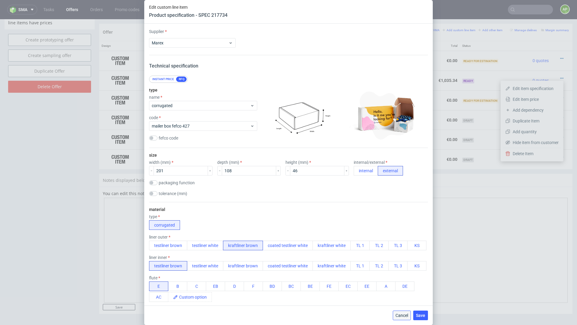
click at [400, 312] on button "Cancel" at bounding box center [402, 316] width 18 height 10
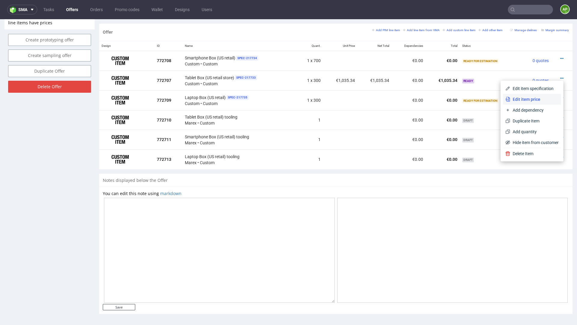
click at [512, 96] on li "Edit item price" at bounding box center [532, 99] width 58 height 11
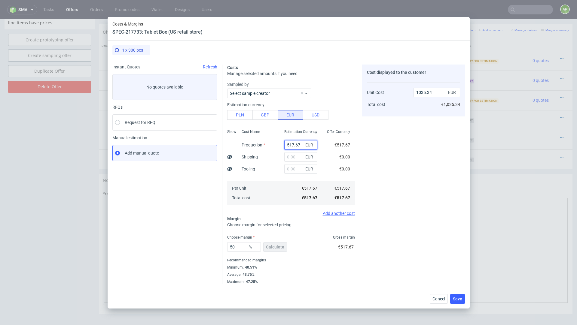
click at [294, 142] on input "517.67" at bounding box center [300, 145] width 33 height 10
paste input "686.97"
type input "686.977"
type input "1373.95"
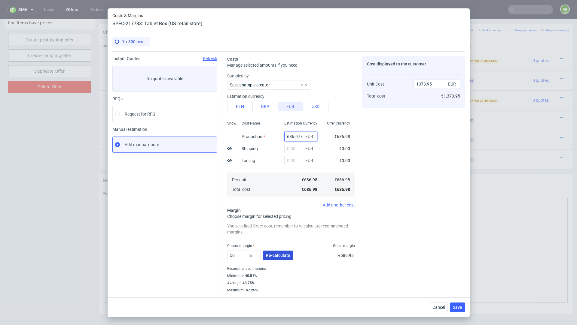
type input "686.977"
click at [279, 254] on span "Re-calculate" at bounding box center [278, 256] width 24 height 4
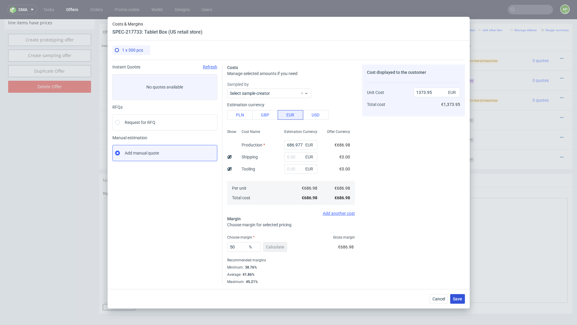
click at [454, 300] on span "Save" at bounding box center [457, 299] width 9 height 4
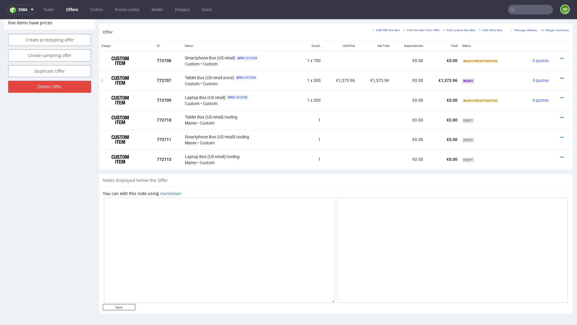
click at [560, 78] on icon at bounding box center [561, 78] width 3 height 4
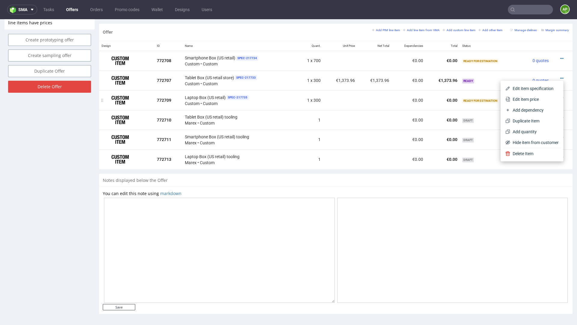
click at [540, 100] on span "Edit item price" at bounding box center [534, 99] width 48 height 6
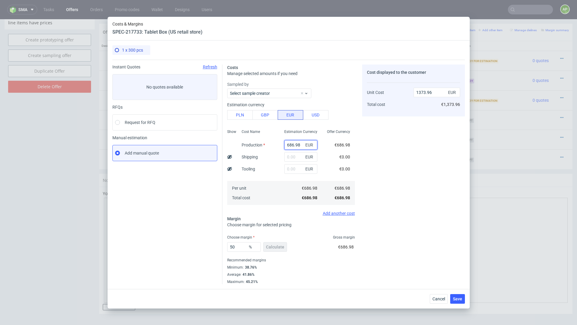
click at [291, 145] on input "686.98" at bounding box center [300, 145] width 33 height 10
paste input "517.6744"
type input "517.6744"
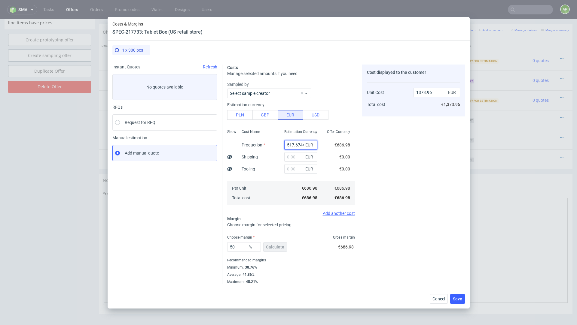
scroll to position [0, 1]
type input "1035.35"
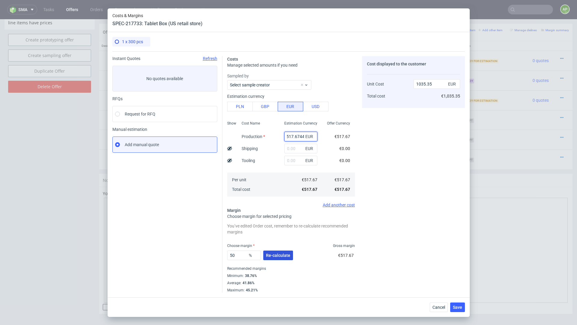
type input "517.6744"
click at [283, 254] on span "Re-calculate" at bounding box center [278, 256] width 24 height 4
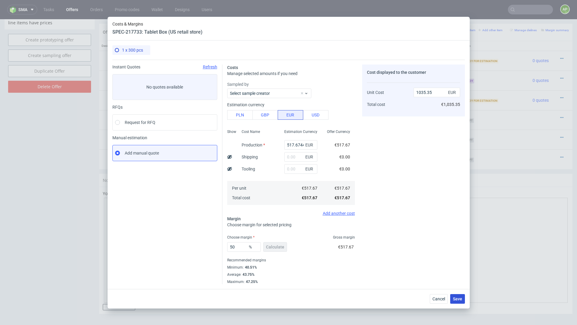
click at [460, 301] on span "Save" at bounding box center [457, 299] width 9 height 4
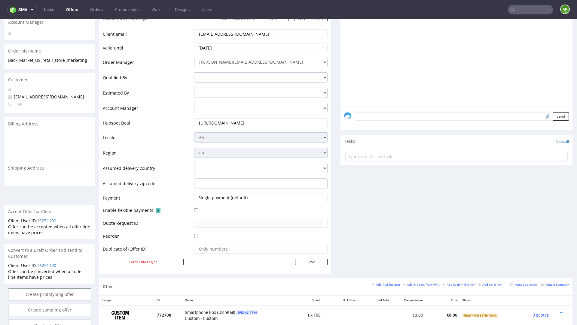
scroll to position [350, 0]
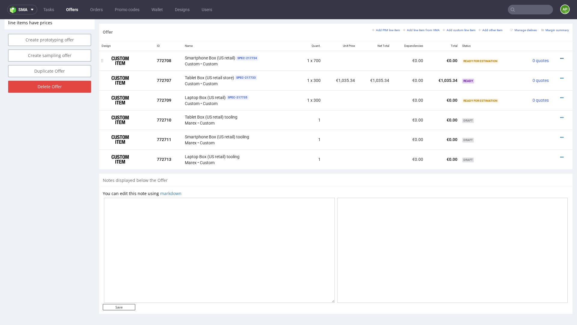
click at [560, 57] on icon at bounding box center [561, 58] width 3 height 4
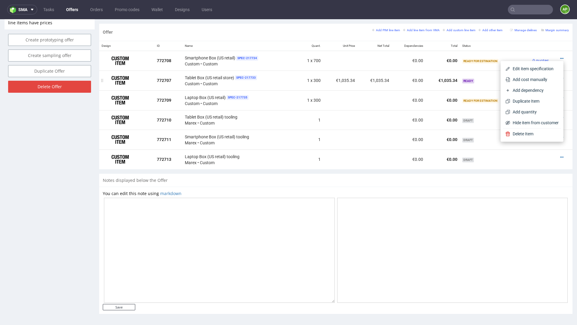
click at [540, 76] on li "Add cost manually" at bounding box center [532, 79] width 58 height 11
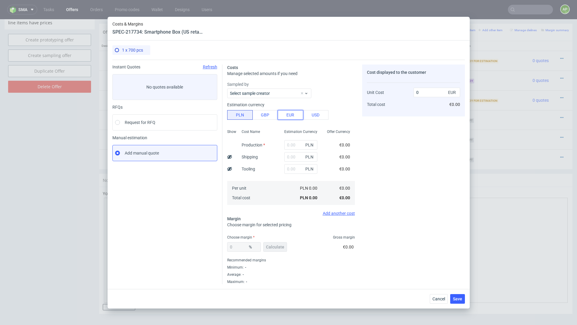
click at [283, 114] on button "EUR" at bounding box center [291, 115] width 26 height 10
click at [298, 144] on input "text" at bounding box center [300, 145] width 33 height 10
paste input "686.977"
type input "686.977"
type input "686.98"
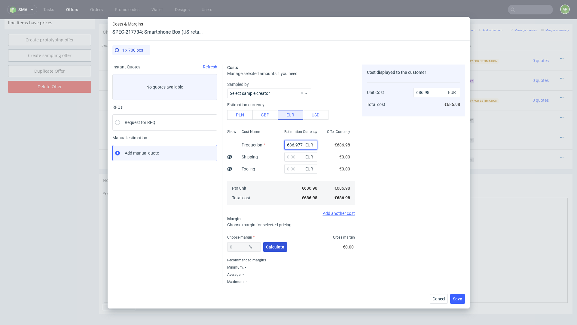
type input "686.977"
click at [267, 248] on span "Calculate" at bounding box center [275, 247] width 18 height 4
type input "41.86"
type input "1181.59"
click at [237, 248] on input "41.86" at bounding box center [244, 248] width 34 height 10
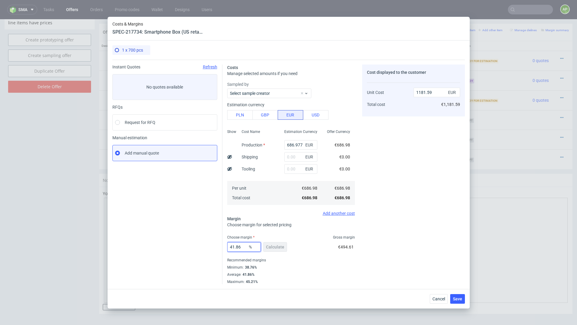
click at [237, 248] on input "41.86" at bounding box center [244, 248] width 34 height 10
type input "50"
type input "1373.95"
type input "50"
click at [456, 298] on span "Save" at bounding box center [457, 299] width 9 height 4
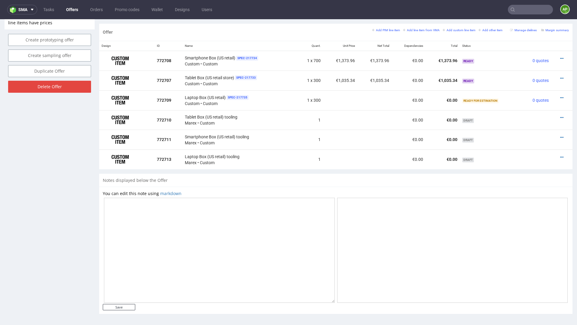
scroll to position [328, 0]
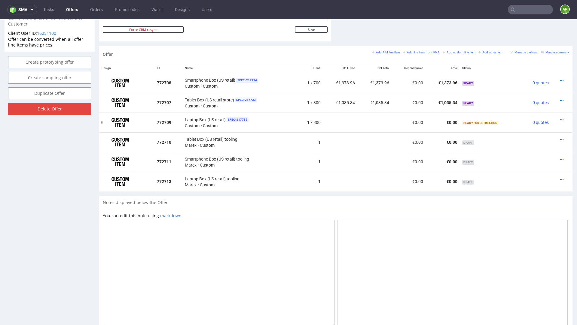
click at [560, 119] on icon at bounding box center [561, 120] width 3 height 4
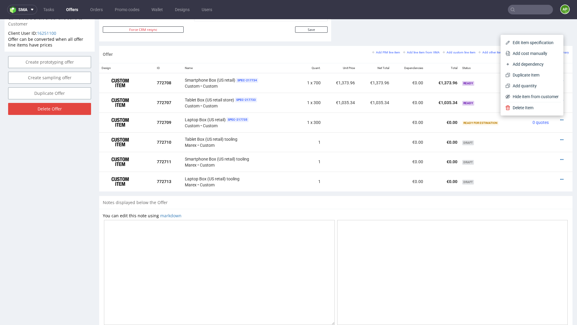
scroll to position [328, 0]
click at [534, 50] on span "Add cost manually" at bounding box center [534, 53] width 48 height 6
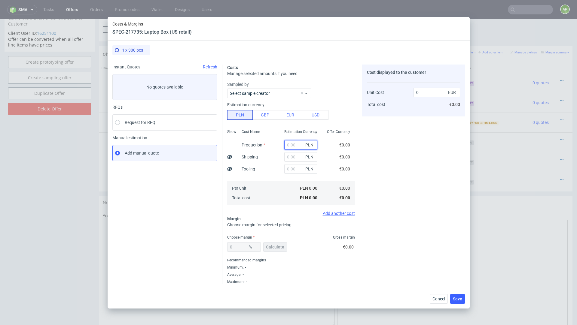
click at [301, 147] on input "text" at bounding box center [300, 145] width 33 height 10
click at [294, 111] on button "EUR" at bounding box center [291, 115] width 26 height 10
click at [294, 149] on input "text" at bounding box center [300, 145] width 33 height 10
paste input "775.12"
type input "775.12"
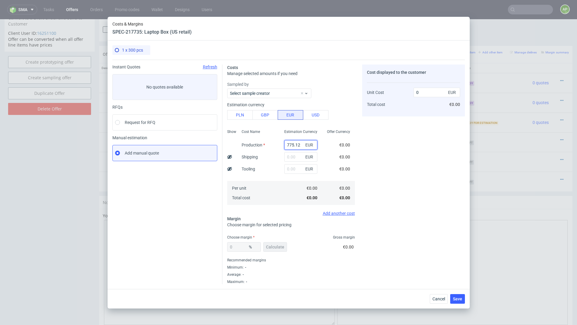
type input "775.12"
click at [273, 252] on button "Calculate" at bounding box center [275, 248] width 24 height 10
type input "41.06"
type input "1315.1"
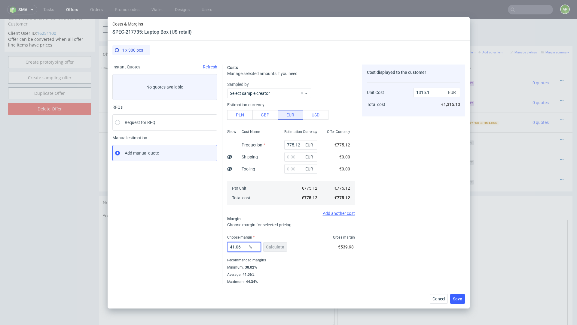
click at [241, 247] on input "41.06" at bounding box center [244, 248] width 34 height 10
type input "59"
type input "1890.54"
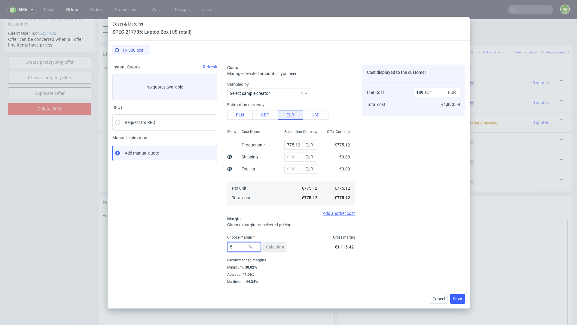
type input "50"
type input "1550.24"
type input "50"
click at [337, 267] on div "Minimum : 38.02%" at bounding box center [291, 267] width 128 height 7
click at [297, 144] on input "775.12" at bounding box center [300, 145] width 33 height 10
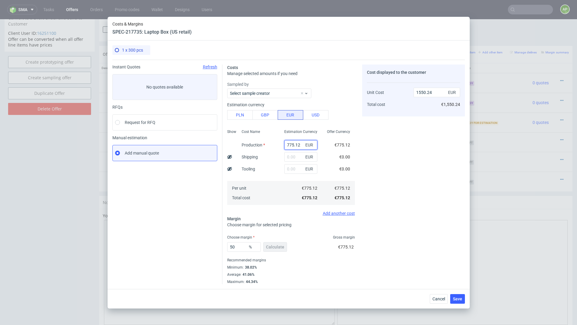
click at [297, 145] on input "775.12" at bounding box center [300, 145] width 33 height 10
paste input "163"
type input "775.1163"
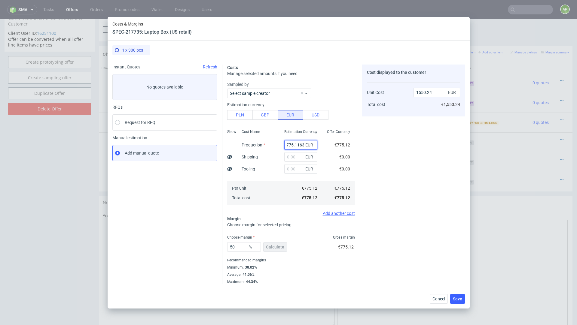
type input "1550.23"
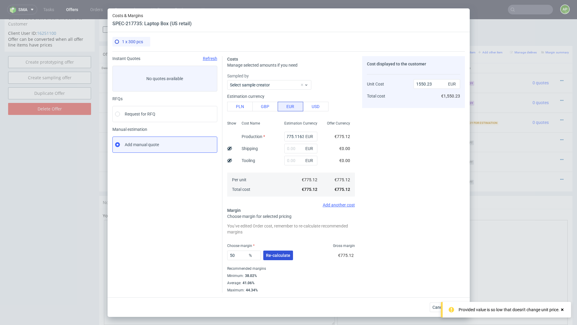
click at [275, 256] on span "Re-calculate" at bounding box center [278, 256] width 24 height 4
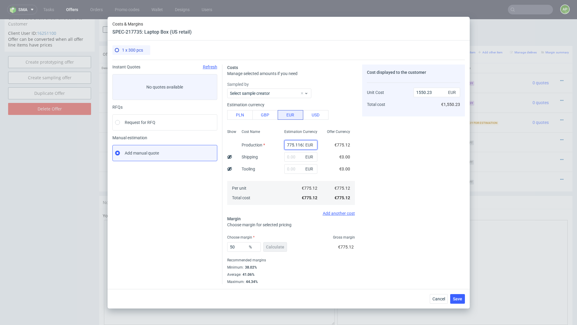
click at [301, 142] on input "775.1163" at bounding box center [300, 145] width 33 height 10
paste input "279"
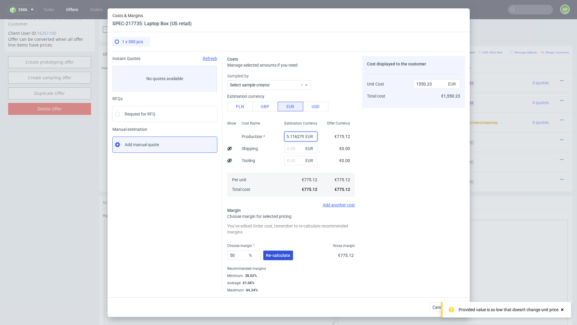
type input "775.116279"
click at [273, 256] on span "Re-calculate" at bounding box center [278, 256] width 24 height 4
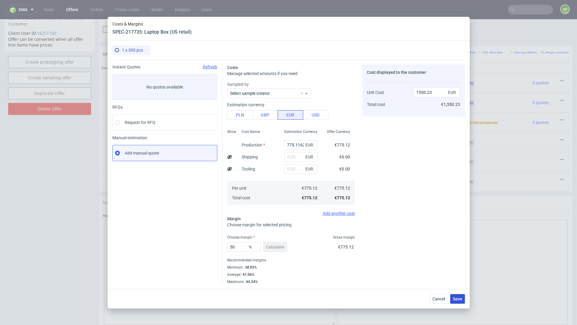
click at [459, 299] on span "Save" at bounding box center [457, 299] width 9 height 4
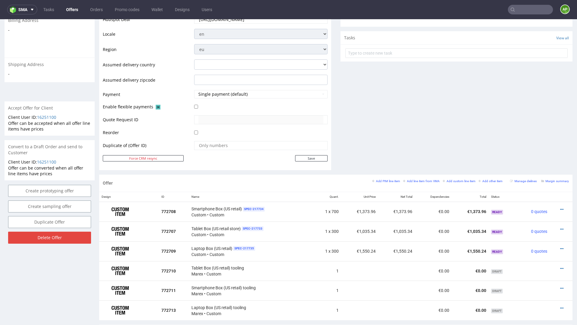
scroll to position [253, 0]
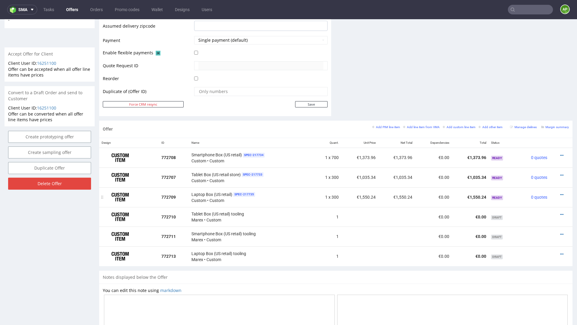
click at [553, 192] on div at bounding box center [559, 195] width 14 height 6
click at [560, 195] on icon at bounding box center [561, 195] width 3 height 4
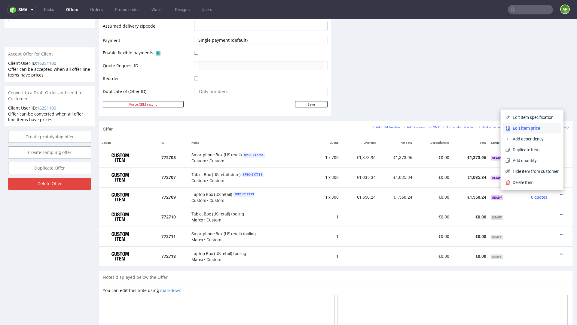
click at [533, 129] on span "Edit item price" at bounding box center [534, 128] width 48 height 6
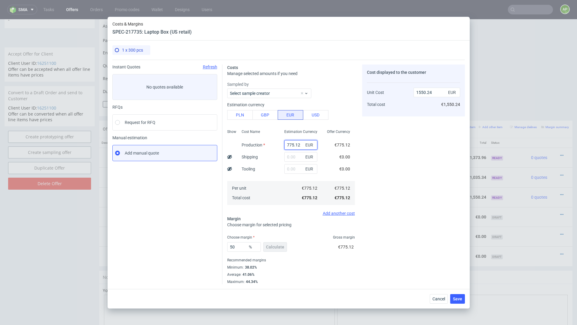
click at [298, 145] on input "775.12" at bounding box center [300, 145] width 33 height 10
click at [300, 143] on input "775.12" at bounding box center [300, 145] width 33 height 10
type input "775.1"
type input "1550.2"
type input "775.11"
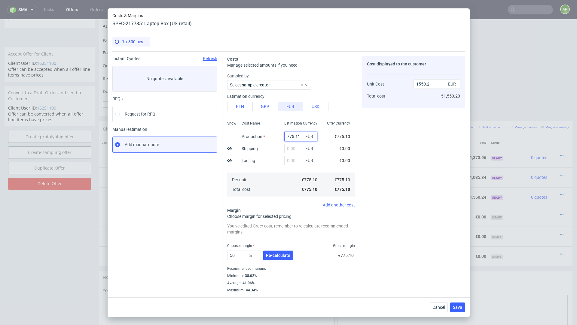
type input "1550.22"
type input "775.116"
type input "1550.23"
type input "775.116"
click at [456, 307] on span "Save" at bounding box center [457, 308] width 9 height 4
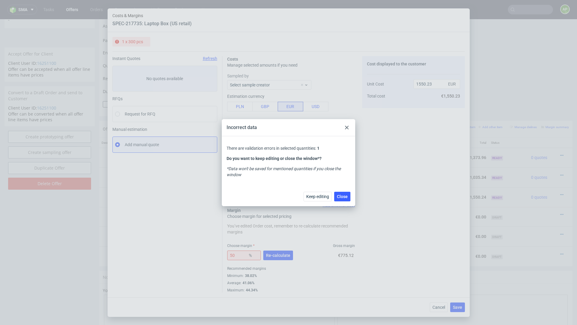
click at [349, 125] on div at bounding box center [346, 127] width 7 height 7
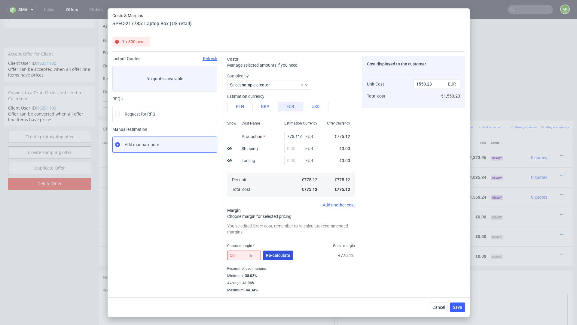
click at [279, 255] on span "Re-calculate" at bounding box center [278, 256] width 24 height 4
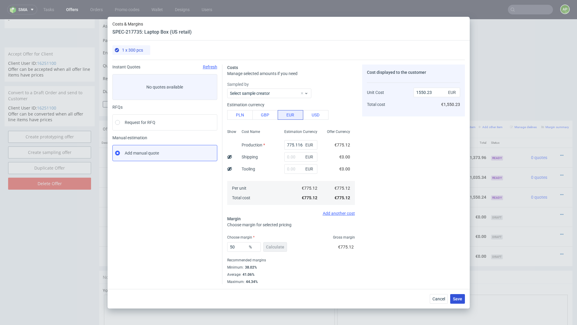
click at [461, 301] on span "Save" at bounding box center [457, 299] width 9 height 4
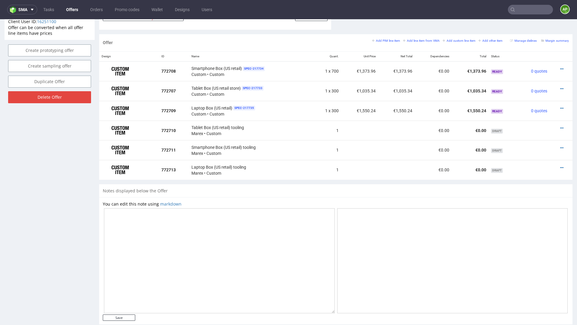
scroll to position [335, 0]
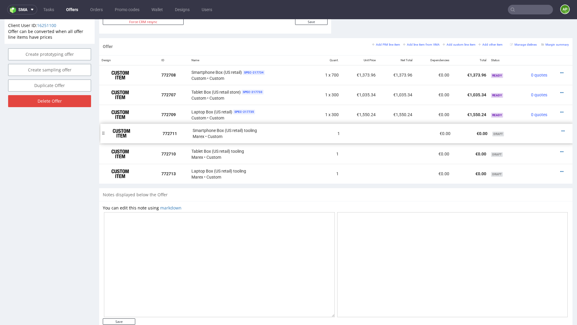
drag, startPoint x: 103, startPoint y: 152, endPoint x: 105, endPoint y: 131, distance: 21.1
click at [560, 131] on icon at bounding box center [561, 132] width 3 height 4
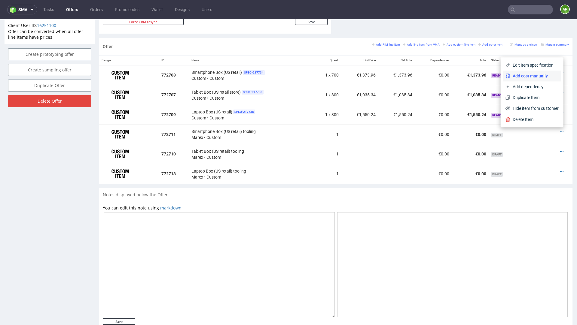
click at [538, 75] on span "Add cost manually" at bounding box center [534, 76] width 48 height 6
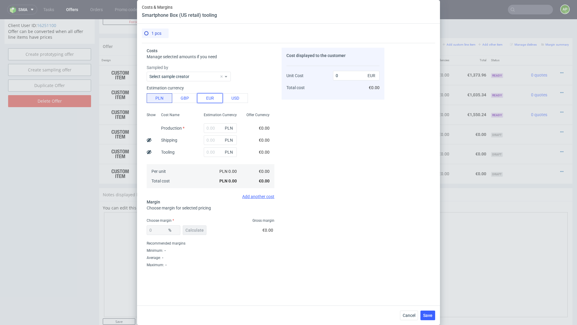
click at [203, 101] on button "EUR" at bounding box center [210, 98] width 26 height 10
click at [215, 128] on input "text" at bounding box center [220, 129] width 33 height 10
paste input "162.7906977"
type input "162.7906977"
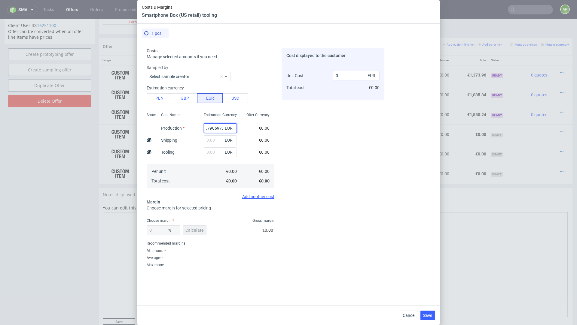
type input "162.79"
type input "162.7906977"
click at [188, 228] on span "Calculate" at bounding box center [194, 230] width 18 height 4
type input "51.45"
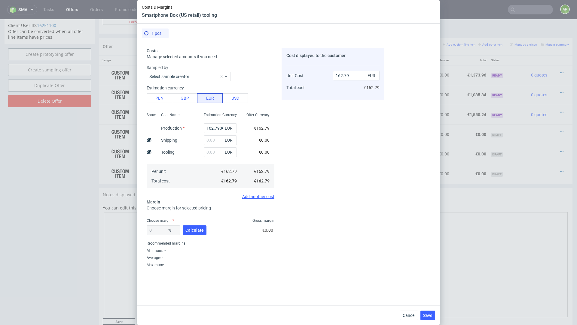
type input "335.31"
click at [160, 228] on input "51.45" at bounding box center [164, 231] width 34 height 10
click at [160, 229] on input "51.45" at bounding box center [164, 231] width 34 height 10
type input "18"
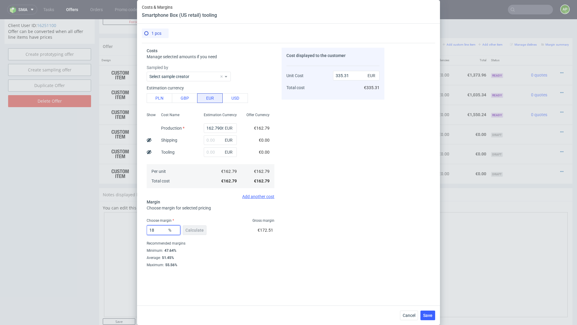
type input "198.53"
type input "18.6"
type input "199.99"
type input "18.6"
click at [224, 249] on div "Select approver" at bounding box center [211, 252] width 128 height 10
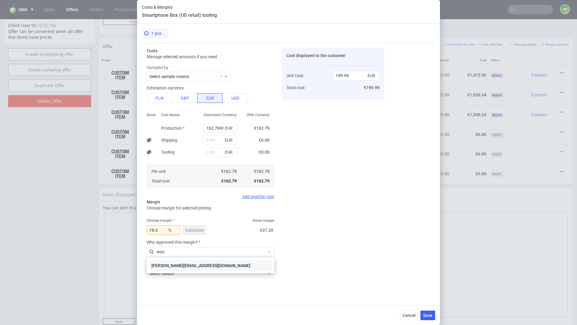
type input "woz"
click at [228, 267] on div "maciej.wozniczko@packhelp.com" at bounding box center [210, 266] width 123 height 11
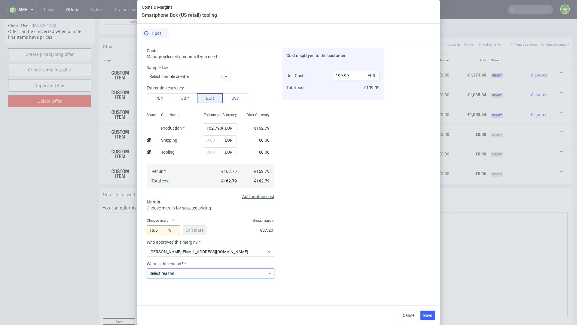
click at [217, 274] on span "Select reason" at bounding box center [208, 274] width 118 height 6
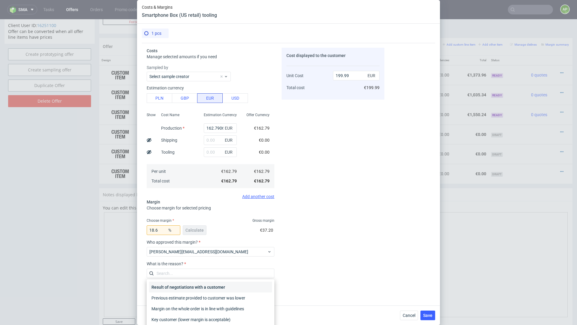
click at [203, 288] on div "Result of negotiations with a customer" at bounding box center [210, 287] width 123 height 11
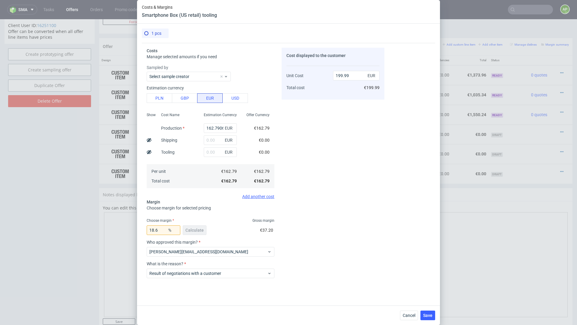
click at [321, 225] on div "Cost displayed to the customer Unit Cost Total cost 199.99 EUR €199.99" at bounding box center [333, 165] width 103 height 234
click at [158, 229] on input "18.6" at bounding box center [164, 231] width 34 height 10
type input "18.69"
type input "200.21"
type input "18.6"
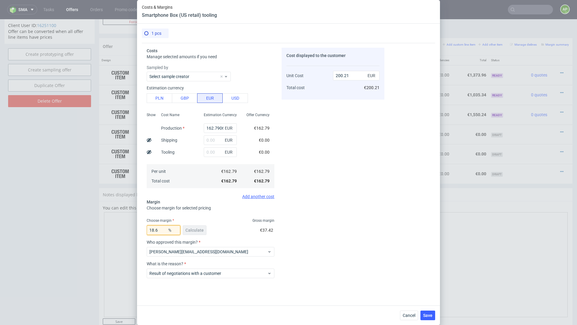
type input "199.99"
type input "18.65"
type input "200.11"
type input "18.6"
type input "199.99"
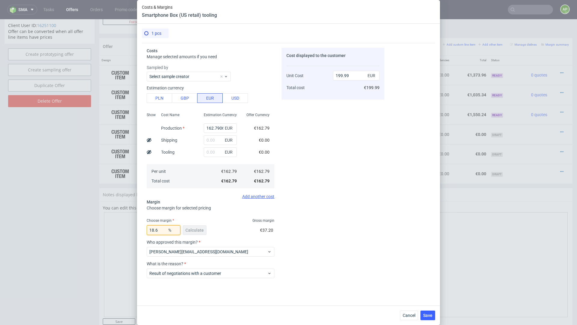
type input "18.61"
type input "200.01"
type input "18.6"
type input "199.99"
click at [220, 128] on input "162.7906977" at bounding box center [220, 129] width 33 height 10
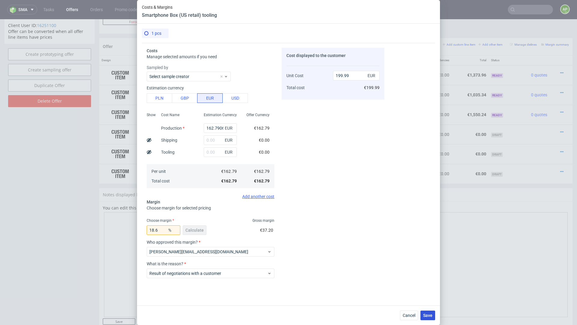
click at [424, 318] on span "Save" at bounding box center [427, 316] width 9 height 4
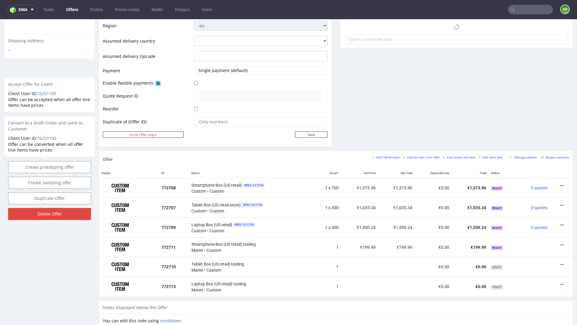
scroll to position [350, 0]
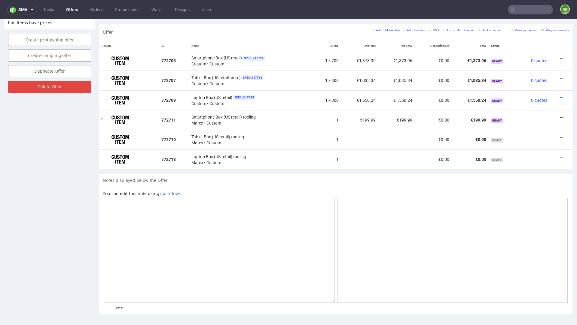
click at [560, 116] on icon at bounding box center [561, 118] width 3 height 4
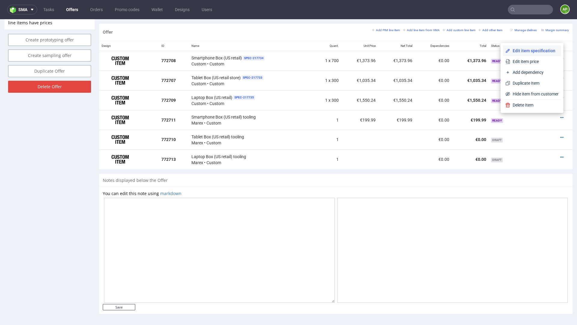
click at [540, 48] on span "Edit item specification" at bounding box center [534, 51] width 48 height 6
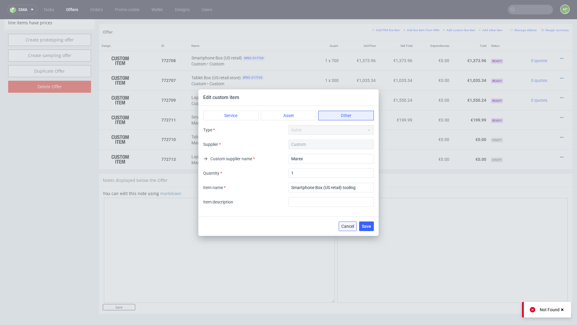
click at [344, 222] on button "Cancel" at bounding box center [348, 227] width 18 height 10
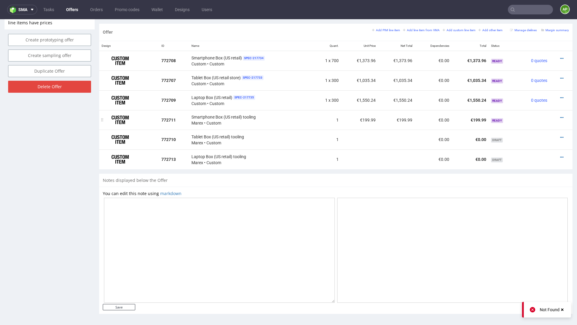
click at [553, 116] on div at bounding box center [559, 118] width 14 height 6
click at [557, 115] on div at bounding box center [559, 118] width 14 height 6
click at [560, 116] on link at bounding box center [561, 117] width 3 height 5
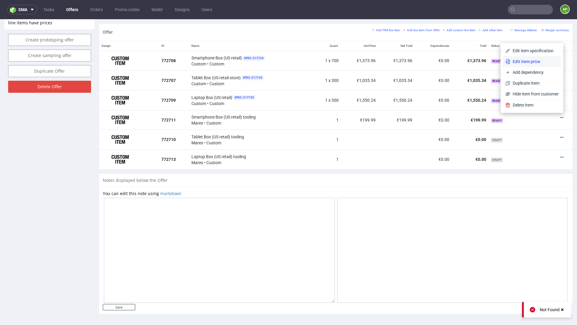
click at [541, 62] on span "Edit item price" at bounding box center [534, 62] width 48 height 6
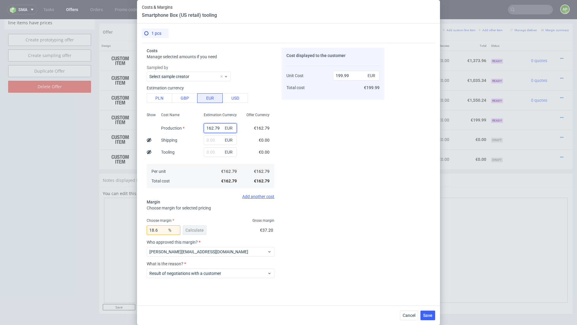
drag, startPoint x: 214, startPoint y: 127, endPoint x: 244, endPoint y: 127, distance: 30.7
click at [244, 127] on div "Show Cost Name Production Shipping Tooling Per unit Total cost Estimation Curre…" at bounding box center [211, 149] width 128 height 79
type input "162"
type input "199.02"
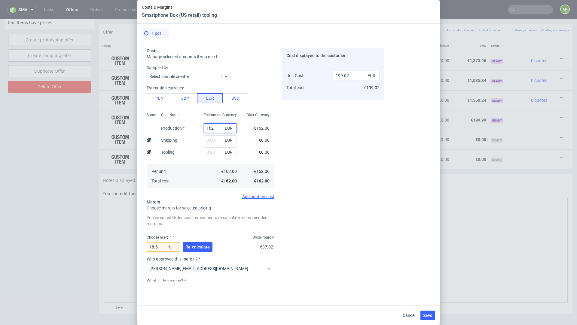
type input "162"
click at [155, 249] on input "18.6" at bounding box center [164, 248] width 34 height 10
click at [156, 249] on input "18.6" at bounding box center [164, 248] width 34 height 10
type input "2"
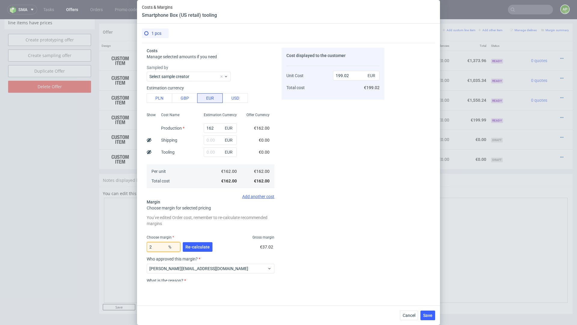
type input "165.31"
type input "20"
type input "202.5"
type input "20"
click at [200, 249] on button "Re-calculate" at bounding box center [198, 248] width 30 height 10
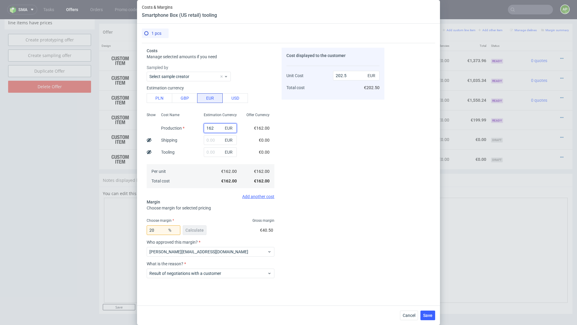
click at [216, 125] on input "162" at bounding box center [220, 129] width 33 height 10
type input "1620"
type input "2025"
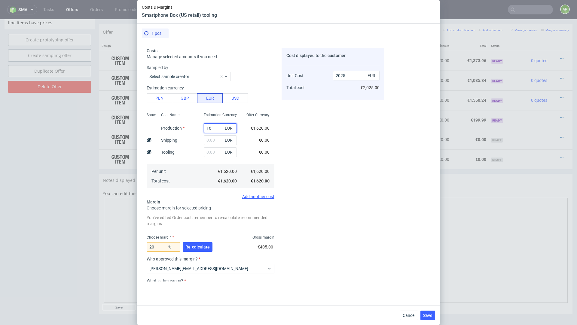
type input "160"
type input "200"
type input "160"
click at [195, 248] on span "Re-calculate" at bounding box center [197, 247] width 24 height 4
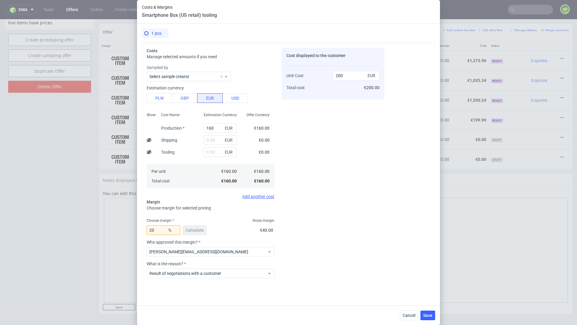
scroll to position [29, 0]
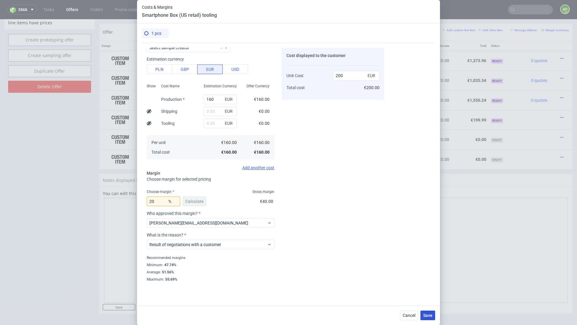
click at [431, 316] on span "Save" at bounding box center [427, 316] width 9 height 4
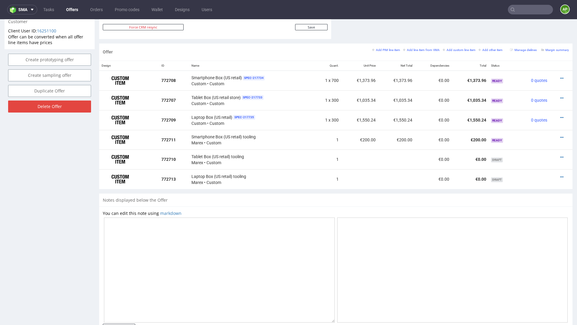
scroll to position [350, 0]
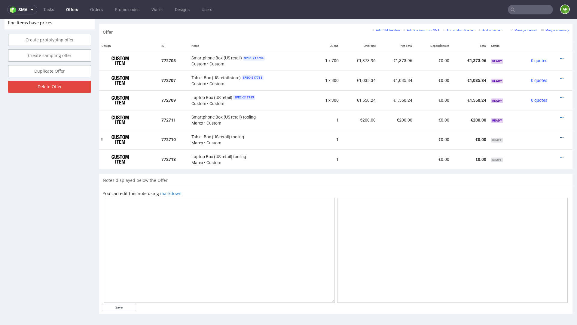
click at [560, 136] on link at bounding box center [561, 137] width 3 height 5
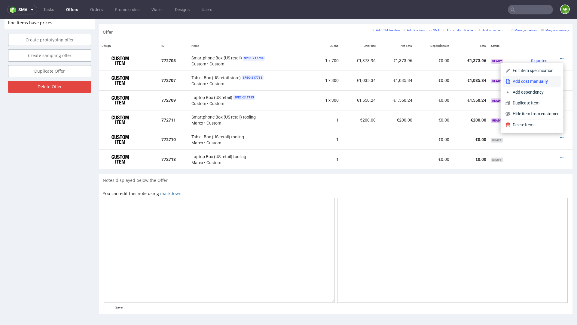
click at [532, 80] on span "Add cost manually" at bounding box center [534, 81] width 48 height 6
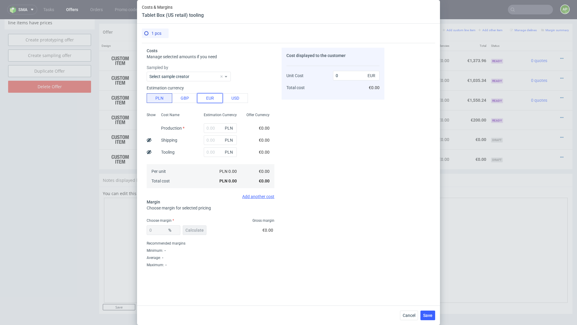
click at [208, 95] on button "EUR" at bounding box center [210, 98] width 26 height 10
click at [208, 130] on input "text" at bounding box center [220, 129] width 33 height 10
paste input "348.8372093"
type input "348.8372093"
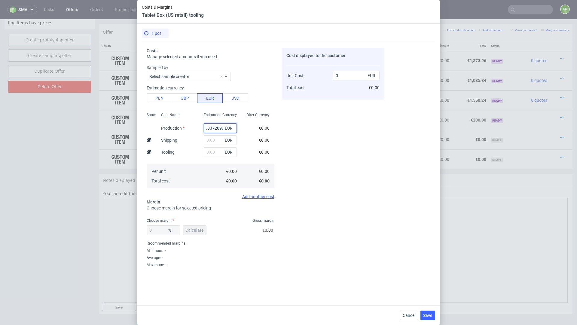
type input "348.84"
type input "348.8372093"
click at [188, 231] on span "Calculate" at bounding box center [194, 230] width 18 height 4
type input "46.37"
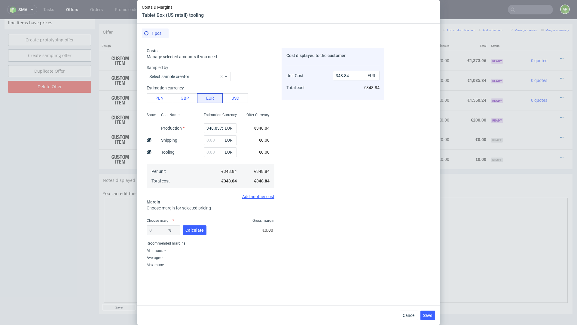
type input "650.45"
click at [159, 231] on input "46.37" at bounding box center [164, 231] width 34 height 10
type input "418"
type input "591.25"
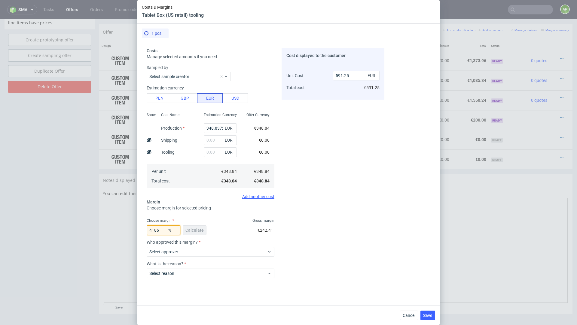
type input "418"
type input "-109.7"
type input "4186"
type input "-8.54"
click at [154, 230] on input "4186" at bounding box center [164, 231] width 34 height 10
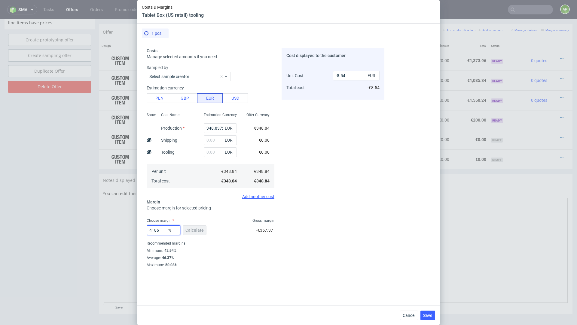
type input "41.86"
type input "600"
type input "41.86"
click at [198, 230] on div "41.86 % Calculate" at bounding box center [177, 231] width 61 height 17
click at [187, 254] on span "Select approver" at bounding box center [208, 252] width 118 height 6
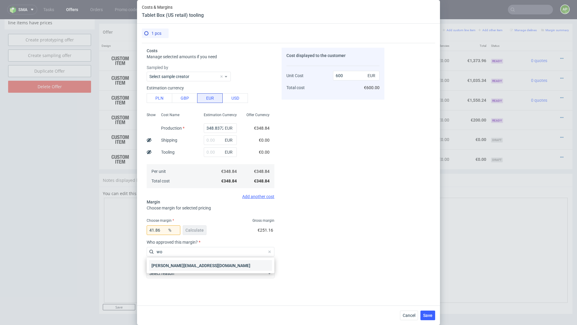
type input "wo"
click at [186, 266] on div "maciej.wozniczko@packhelp.com" at bounding box center [210, 266] width 123 height 11
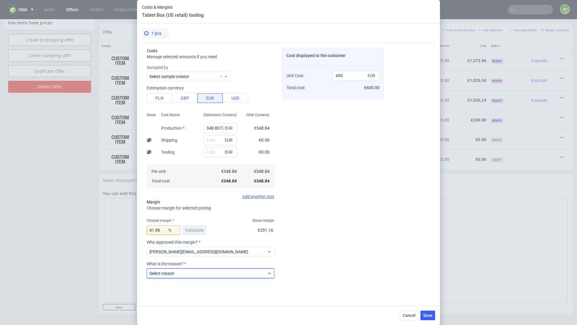
click at [186, 273] on span "Select reason" at bounding box center [208, 274] width 118 height 6
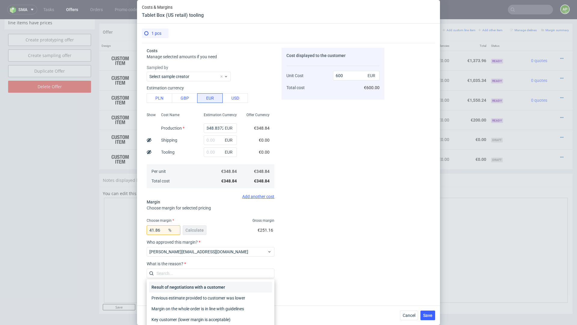
click at [184, 287] on div "Result of negotiations with a customer" at bounding box center [210, 287] width 123 height 11
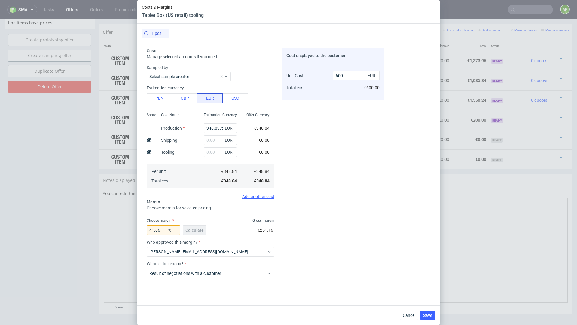
click at [350, 202] on div "Cost displayed to the customer Unit Cost Total cost 600 EUR €600.00" at bounding box center [333, 165] width 103 height 234
click at [424, 314] on span "Save" at bounding box center [427, 316] width 9 height 4
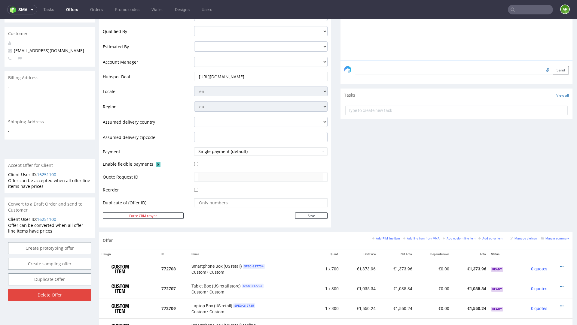
scroll to position [350, 0]
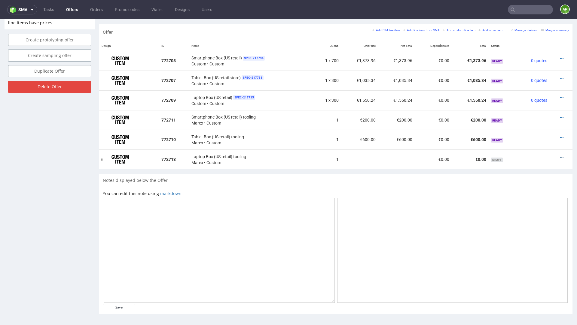
click at [560, 157] on icon at bounding box center [561, 157] width 3 height 4
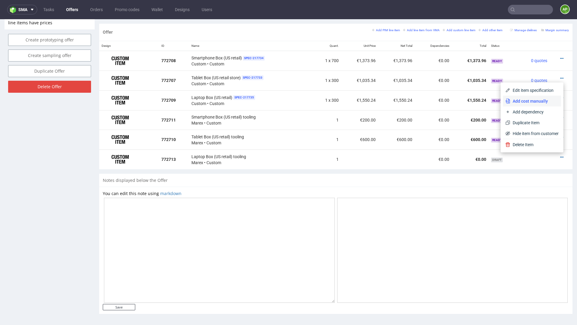
click at [534, 100] on span "Add cost manually" at bounding box center [534, 101] width 48 height 6
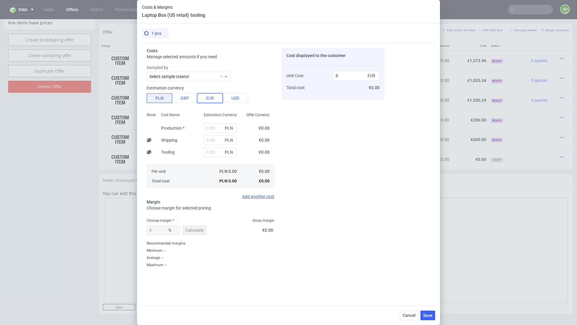
click at [215, 95] on button "EUR" at bounding box center [210, 98] width 26 height 10
click at [210, 127] on input "text" at bounding box center [220, 129] width 33 height 10
paste input "1000"
type input "1000"
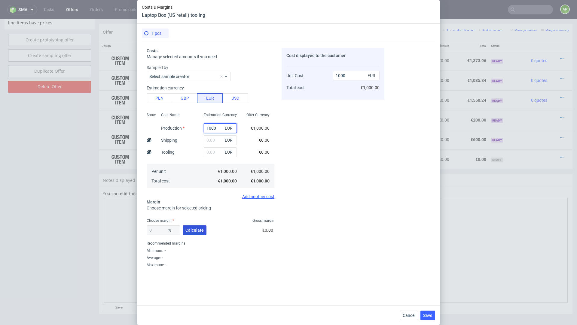
type input "1000"
click at [190, 228] on span "Calculate" at bounding box center [194, 230] width 18 height 4
type input "39.36"
type input "1649.08"
click at [166, 233] on input "39.36" at bounding box center [164, 231] width 34 height 10
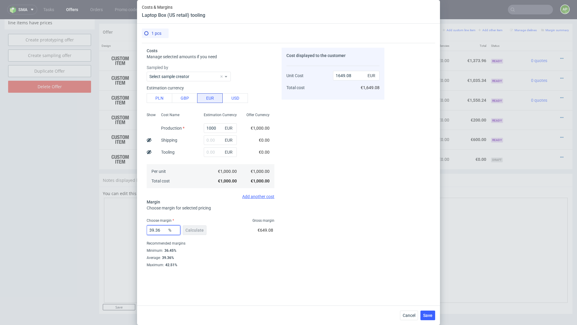
click at [166, 233] on input "39.36" at bounding box center [164, 231] width 34 height 10
paste input "41.18%"
type input "NaN"
type input "1000"
click at [157, 231] on input "NaN" at bounding box center [164, 231] width 34 height 10
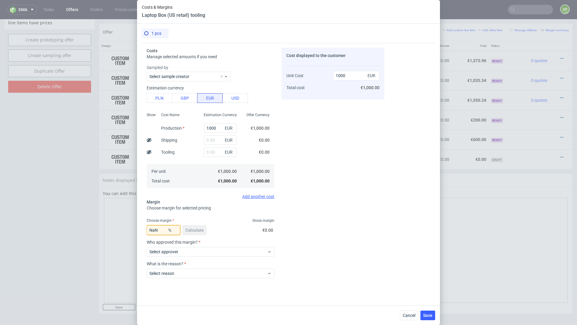
click at [157, 231] on input "NaN" at bounding box center [164, 231] width 34 height 10
paste input "41.18%"
type input "41.18"
type input "1700.1"
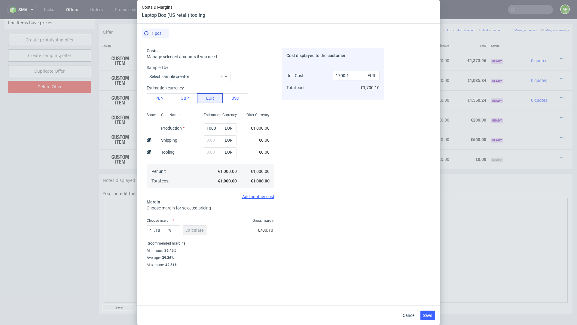
click at [193, 228] on div "41.18 % Calculate" at bounding box center [177, 231] width 61 height 17
click at [163, 230] on input "41.18" at bounding box center [164, 231] width 34 height 10
type input "41"
type input "1694.92"
type input "41.7"
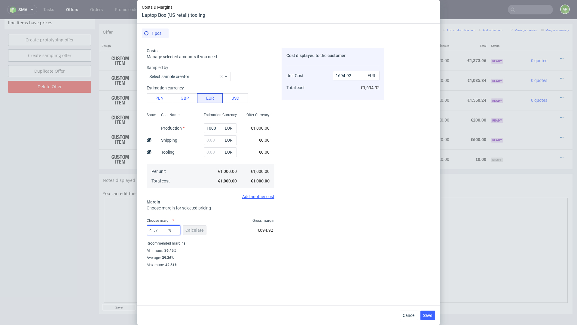
type input "1715.27"
type input "41.75"
type input "1716.74"
type input "41."
type input "1715.27"
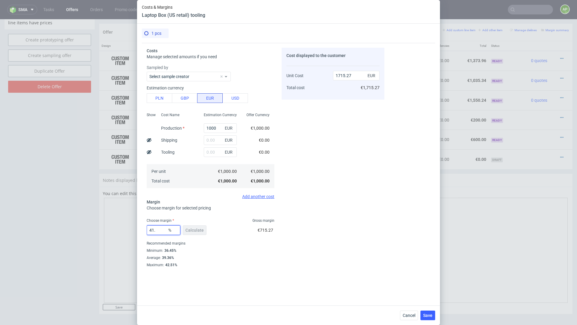
type input "41"
type input "1694.92"
type input "418"
type input "-314.47"
type input "41"
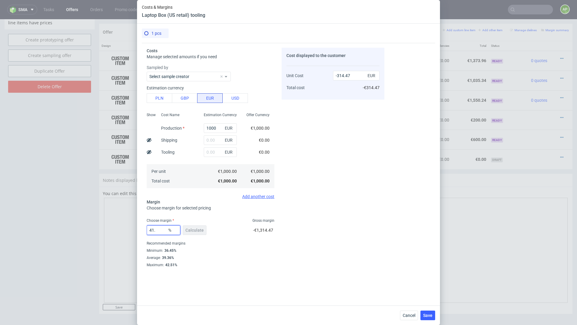
type input "1694.92"
type input "4180"
type input "-24.51"
type input "41"
type input "1694.92"
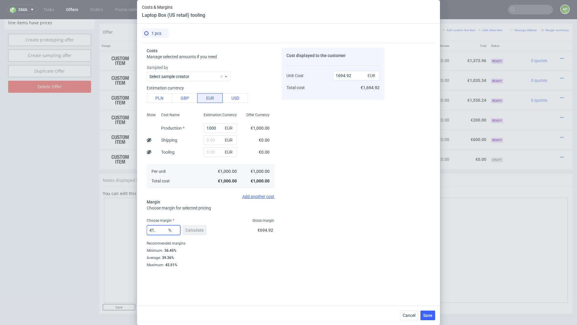
type input "41.8"
type input "1718.21"
type input "41"
type input "1694.92"
type input "411"
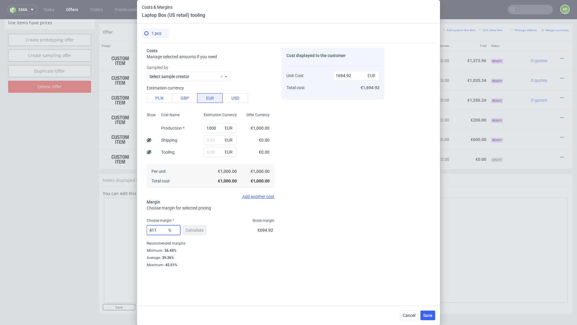
type input "-321.54"
type input "4117"
type input "-24.89"
type input "41"
type input "1694.92"
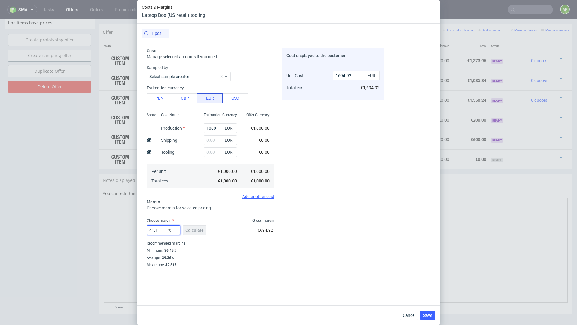
type input "41.17"
type input "1699.81"
type input "41.179"
type input "1700.07"
type input "41.178"
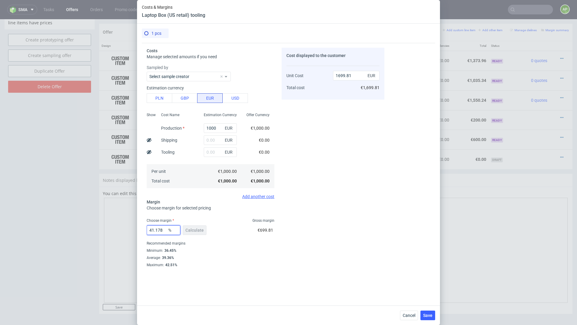
type input "1700.04"
type input "41.17"
type input "1699.81"
type input "41.177"
type input "1700.02"
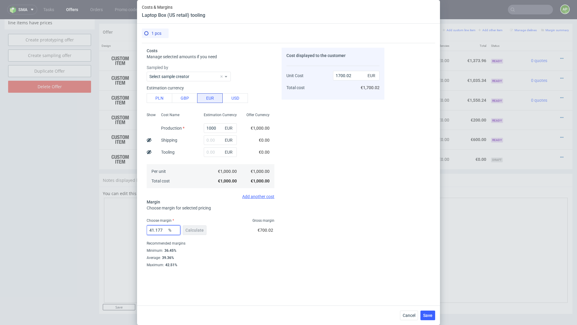
type input "41.17"
type input "1699.81"
type input "41.176"
type input "1699.99"
type input "41.1766"
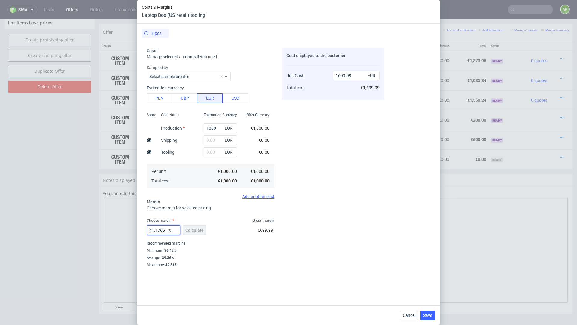
type input "1700"
type input "41.1766"
click at [423, 315] on button "Save" at bounding box center [427, 316] width 15 height 10
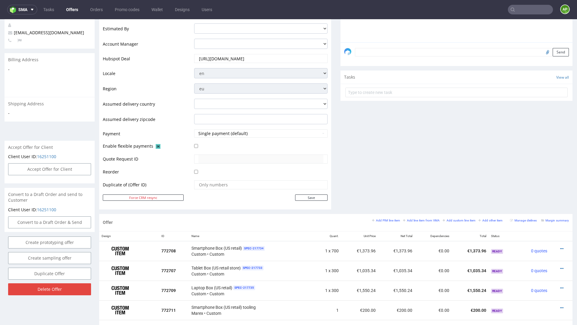
scroll to position [161, 0]
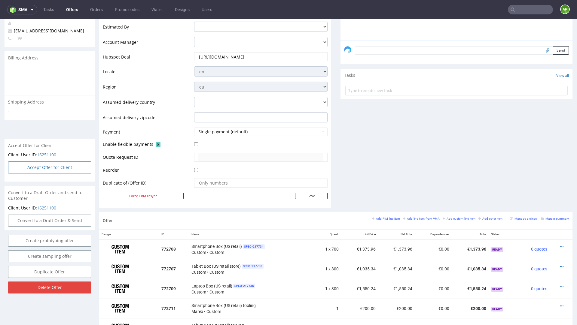
click at [60, 163] on button "Accept Offer for Client" at bounding box center [49, 168] width 83 height 12
select select "75"
select select "904"
select select "b2b"
select select "75"
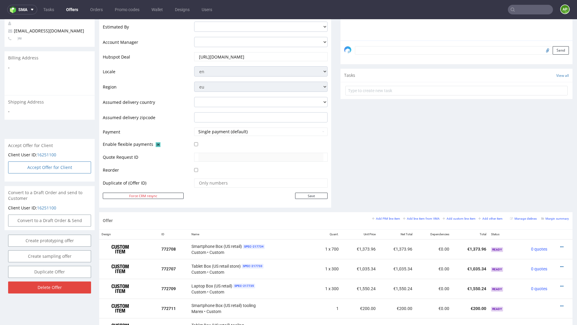
select select "904"
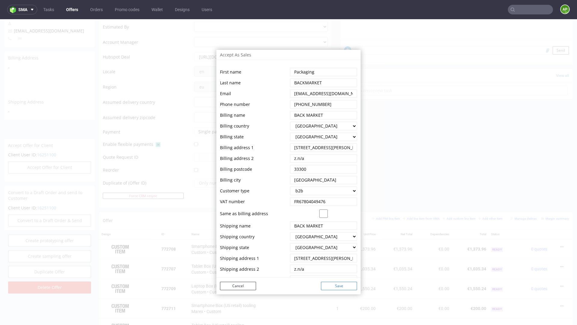
click at [345, 285] on button "Save" at bounding box center [339, 286] width 36 height 8
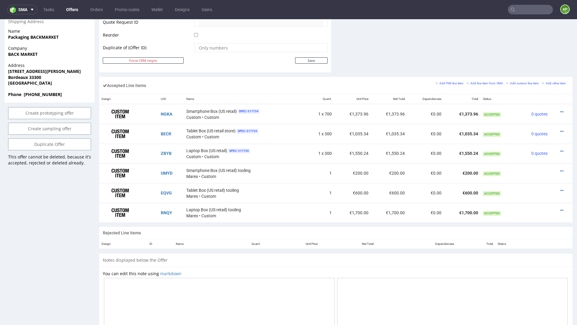
scroll to position [0, 0]
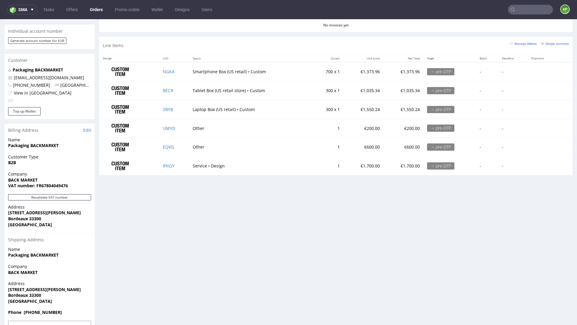
scroll to position [286, 0]
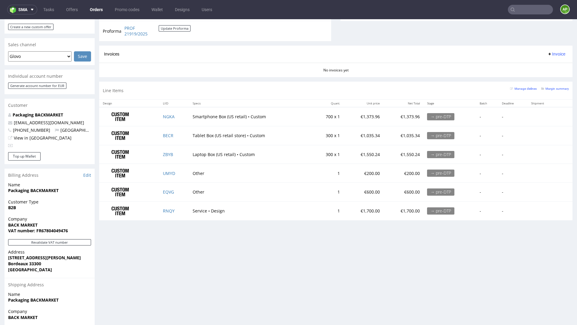
scroll to position [241, 0]
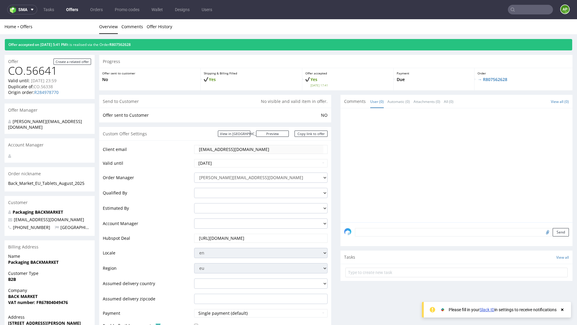
click at [74, 13] on link "Offers" at bounding box center [72, 10] width 19 height 10
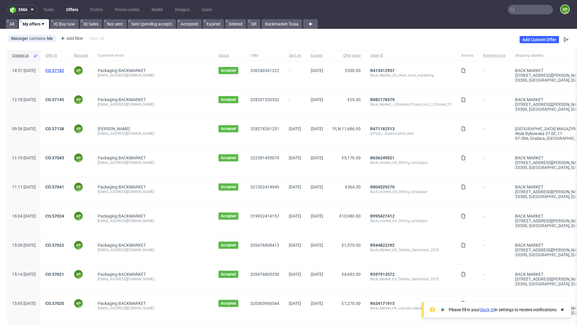
click at [64, 70] on link "CO.57182" at bounding box center [54, 70] width 19 height 5
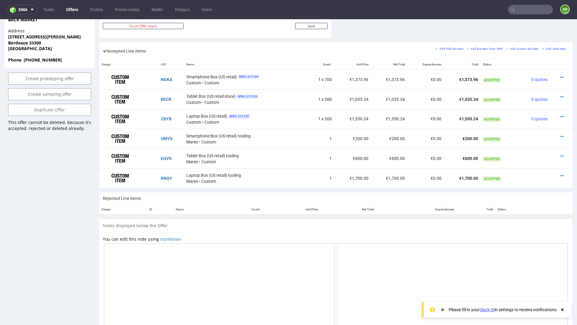
scroll to position [343, 0]
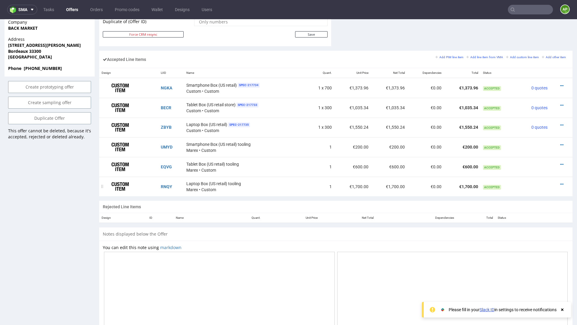
click at [553, 185] on div at bounding box center [559, 185] width 14 height 6
click at [560, 183] on icon at bounding box center [561, 184] width 3 height 4
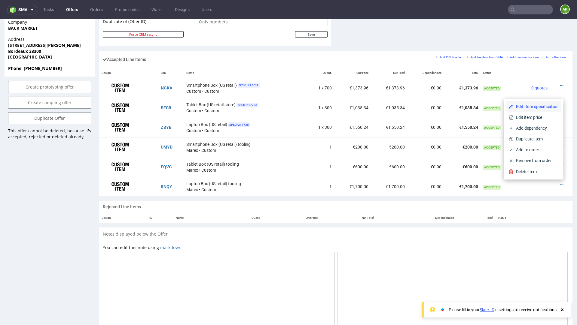
click at [522, 109] on span "Edit item specification" at bounding box center [536, 107] width 45 height 6
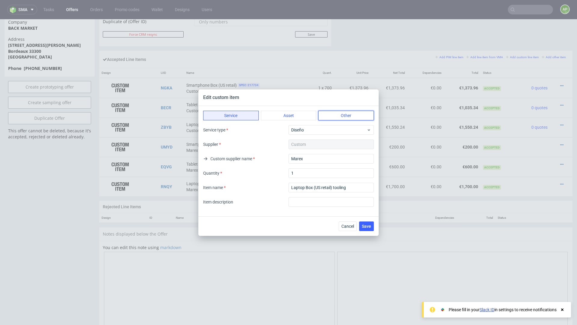
click at [360, 112] on button "Other" at bounding box center [346, 116] width 56 height 10
click at [367, 226] on span "Save" at bounding box center [366, 226] width 9 height 4
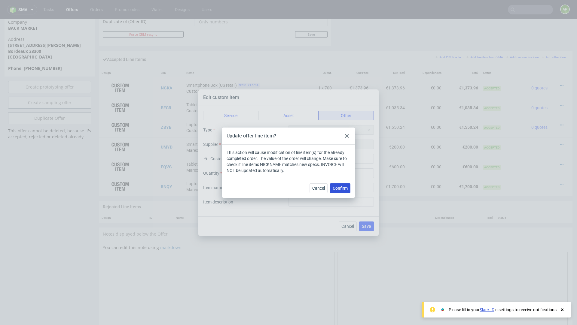
click at [344, 188] on span "Confirm" at bounding box center [340, 188] width 15 height 4
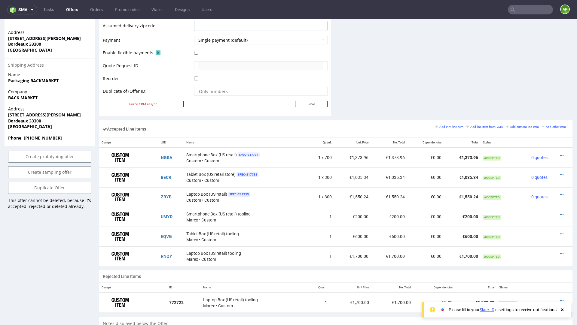
scroll to position [275, 0]
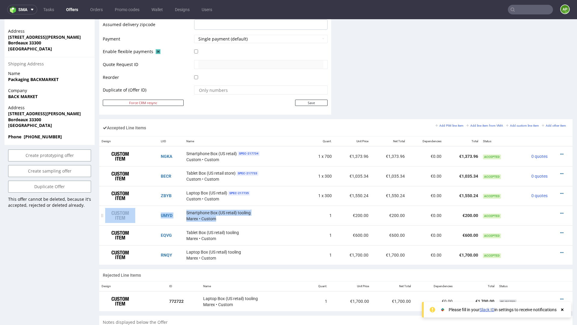
drag, startPoint x: 154, startPoint y: 214, endPoint x: 251, endPoint y: 219, distance: 97.5
click at [251, 219] on tr "UMYD Smartphone Box (US retail) tooling Marex • Custom 1 €200.00 €200.00 €0.00 …" at bounding box center [335, 216] width 473 height 20
copy tr "UMYD Smartphone Box (US retail) tooling Marex • Custom"
click at [186, 232] on span "Tablet Box (US retail) tooling" at bounding box center [212, 233] width 53 height 6
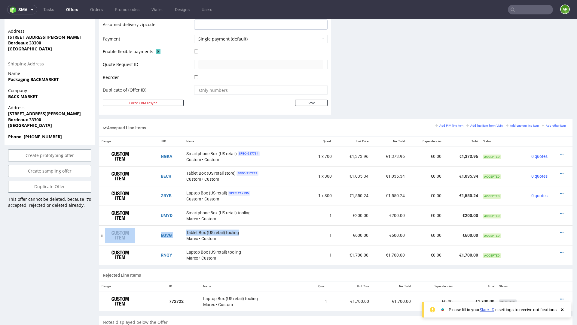
drag, startPoint x: 153, startPoint y: 233, endPoint x: 240, endPoint y: 233, distance: 87.7
click at [241, 233] on tr "EQVG Tablet Box (US retail) tooling Marex • Custom 1 €600.00 €600.00 €0.00 €600…" at bounding box center [335, 236] width 473 height 20
copy tr "EQVG Tablet Box (US retail) tooling"
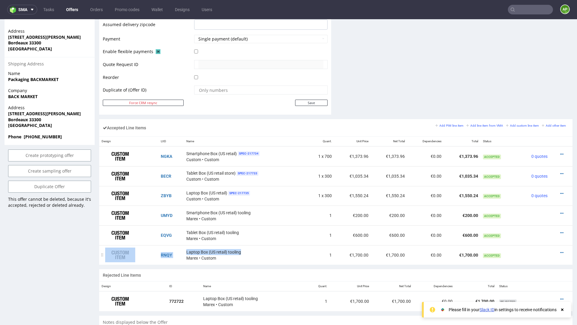
drag, startPoint x: 154, startPoint y: 253, endPoint x: 243, endPoint y: 250, distance: 89.3
click at [243, 250] on tr "RNQY Laptop Box (US retail) tooling Marex • Custom 1 €1,700.00 €1,700.00 €0.00 …" at bounding box center [335, 256] width 473 height 20
copy tr "RNQY Laptop Box (US retail) tooling"
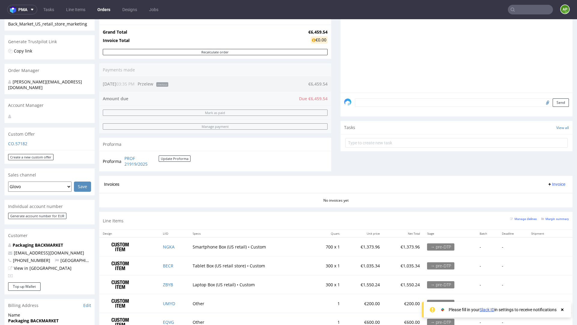
scroll to position [111, 0]
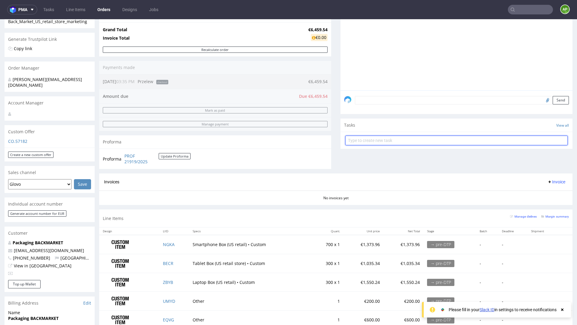
click at [370, 138] on input "text" at bounding box center [456, 141] width 222 height 10
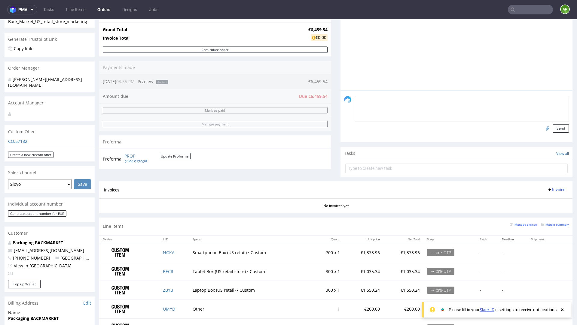
click at [369, 102] on textarea at bounding box center [462, 109] width 214 height 26
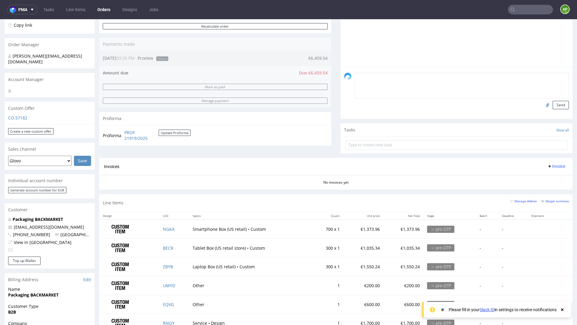
scroll to position [129, 0]
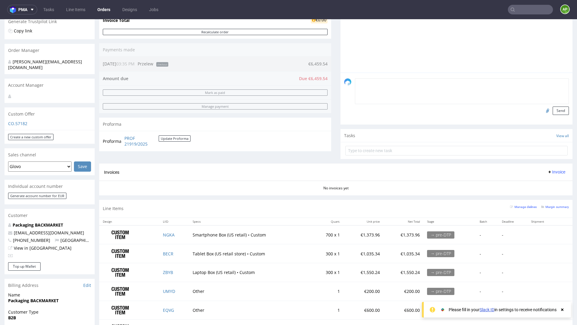
paste textarea "UMYD Smartphone Box (US retail) tooling Marex • Custom"
drag, startPoint x: 363, startPoint y: 81, endPoint x: 338, endPoint y: 81, distance: 24.3
click at [340, 81] on div "UMYD Smartphone Box (US retail) tooling Marex • Custom Send" at bounding box center [456, 99] width 232 height 52
click at [355, 88] on textarea "UMYD Smartphone Box (US retail) tooling Marex • Custom" at bounding box center [462, 91] width 214 height 26
drag, startPoint x: 392, startPoint y: 89, endPoint x: 336, endPoint y: 89, distance: 55.6
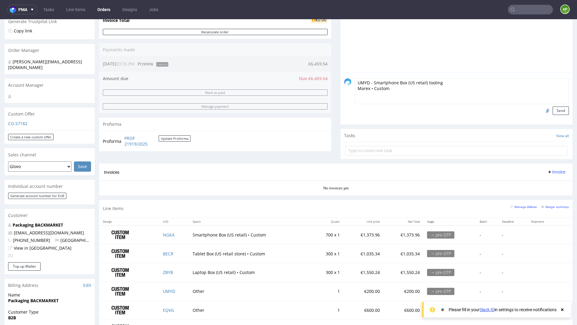
click at [336, 89] on div "Progress Payment Due Payment “Received” Email - Line Items 6 DTP - Production -…" at bounding box center [335, 126] width 473 height 433
paste textarea "EQVG Tablet Box (US retail) tooling"
click at [365, 87] on textarea "UMYD - Smartphone Box (US retail) tooling EQVG Tablet Box (US retail) tooling" at bounding box center [462, 91] width 214 height 26
click at [355, 94] on textarea "UMYD - Smartphone Box (US retail) tooling EQVG Tablet Box (US retail) tooling" at bounding box center [462, 91] width 214 height 26
click at [430, 85] on textarea "UMYD - Smartphone Box (US retail) tooling EQVG - Tablet Box (US retail) tooling" at bounding box center [462, 91] width 214 height 26
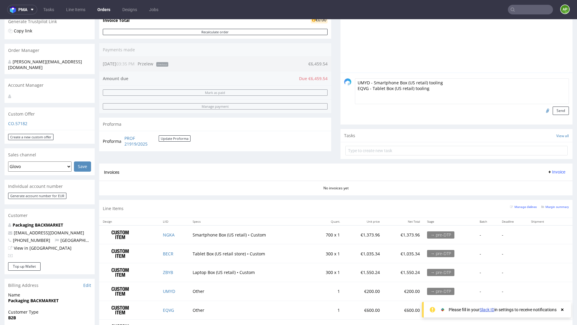
paste textarea "RNQY Laptop Box (US retail) tooling"
drag, startPoint x: 362, startPoint y: 94, endPoint x: 330, endPoint y: 94, distance: 31.9
click at [331, 94] on div "Progress Payment Due Payment “Received” Email - Line Items 6 DTP - Production -…" at bounding box center [335, 126] width 473 height 433
click at [355, 100] on textarea "UMYD - Smartphone Box (US retail) tooling EQVG - Tablet Box (US retail) tooling…" at bounding box center [462, 91] width 214 height 26
type textarea "UMYD - Smartphone Box (US retail) tooling EQVG - Tablet Box (US retail) tooling…"
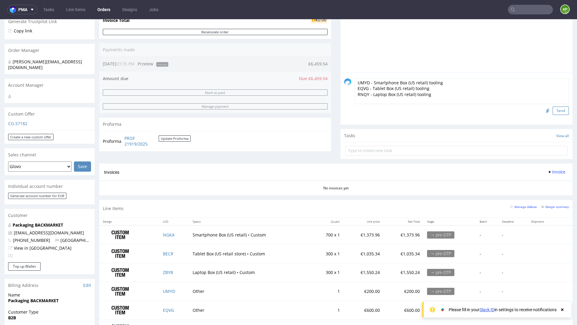
click at [553, 112] on button "Send" at bounding box center [561, 111] width 16 height 8
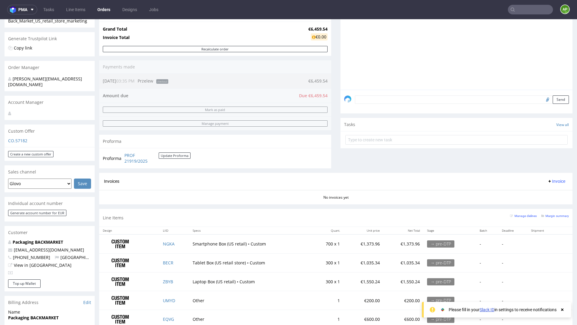
scroll to position [127, 0]
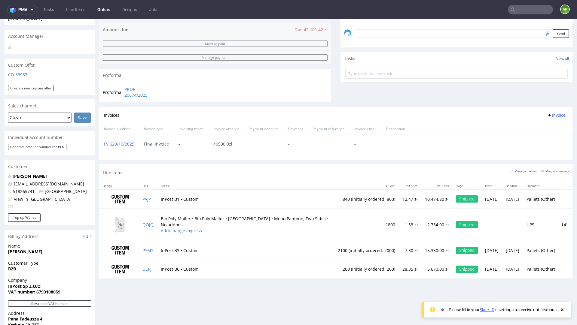
scroll to position [150, 0]
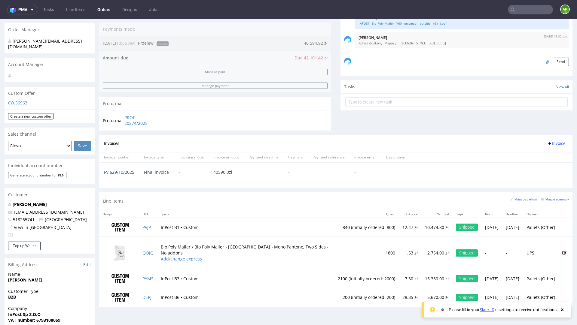
click at [129, 171] on link "FV 629/10/2025" at bounding box center [119, 172] width 30 height 6
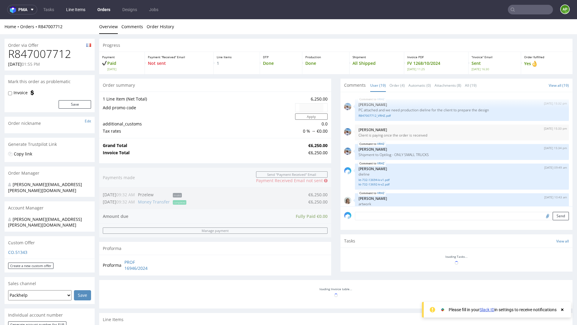
click at [75, 12] on link "Line Items" at bounding box center [76, 10] width 26 height 10
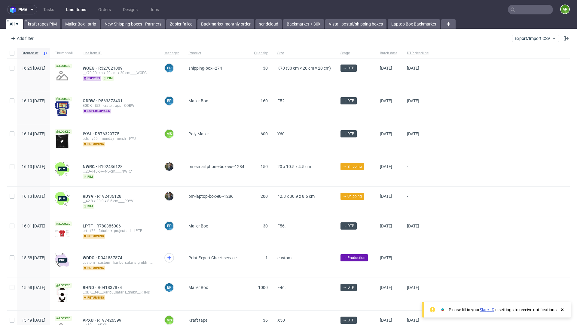
click at [520, 9] on input "text" at bounding box center [530, 10] width 45 height 10
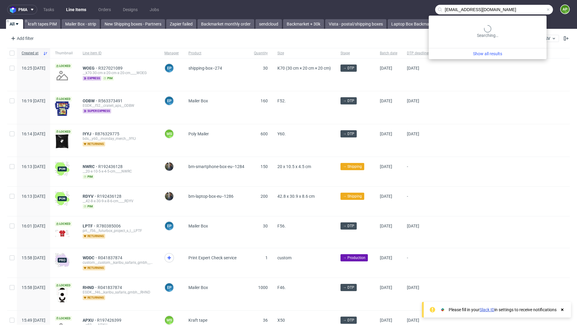
type input "[EMAIL_ADDRESS][DOMAIN_NAME]"
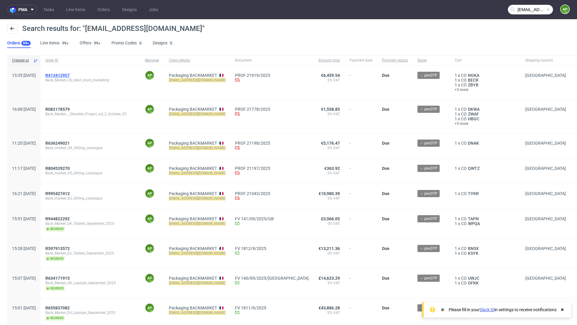
click at [70, 75] on span "R413412957" at bounding box center [57, 75] width 24 height 5
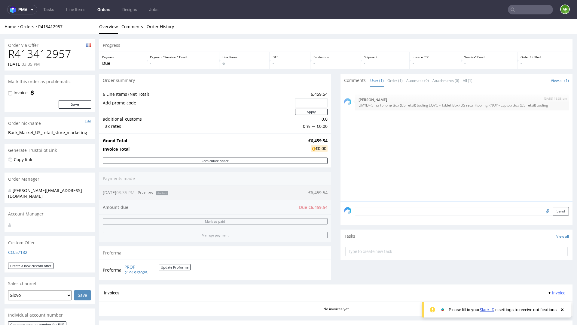
click at [58, 51] on h1 "R413412957" at bounding box center [49, 54] width 83 height 12
copy h1 "R413412957"
drag, startPoint x: 58, startPoint y: 51, endPoint x: 91, endPoint y: 56, distance: 33.3
click at [84, 55] on h1 "R413412957" at bounding box center [49, 54] width 83 height 12
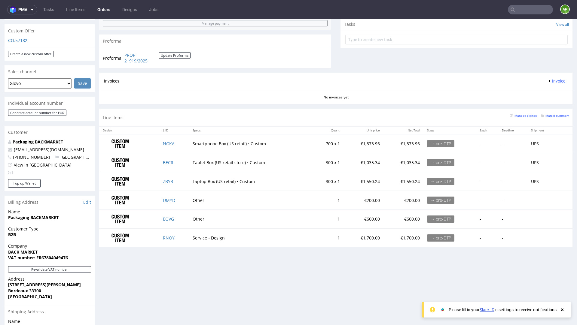
scroll to position [219, 0]
